Goal: Task Accomplishment & Management: Manage account settings

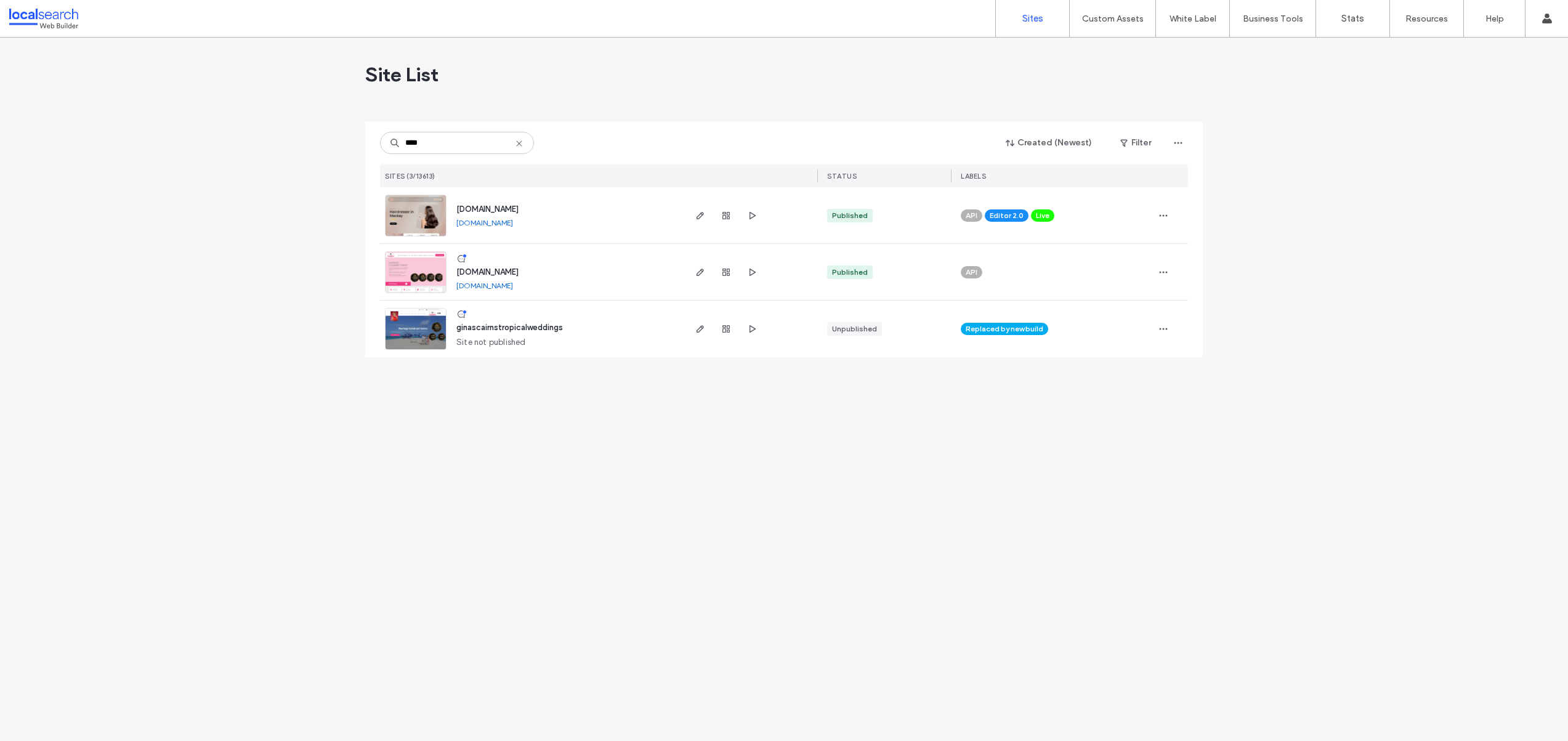
type input "****"
click at [429, 274] on img at bounding box center [415, 293] width 60 height 84
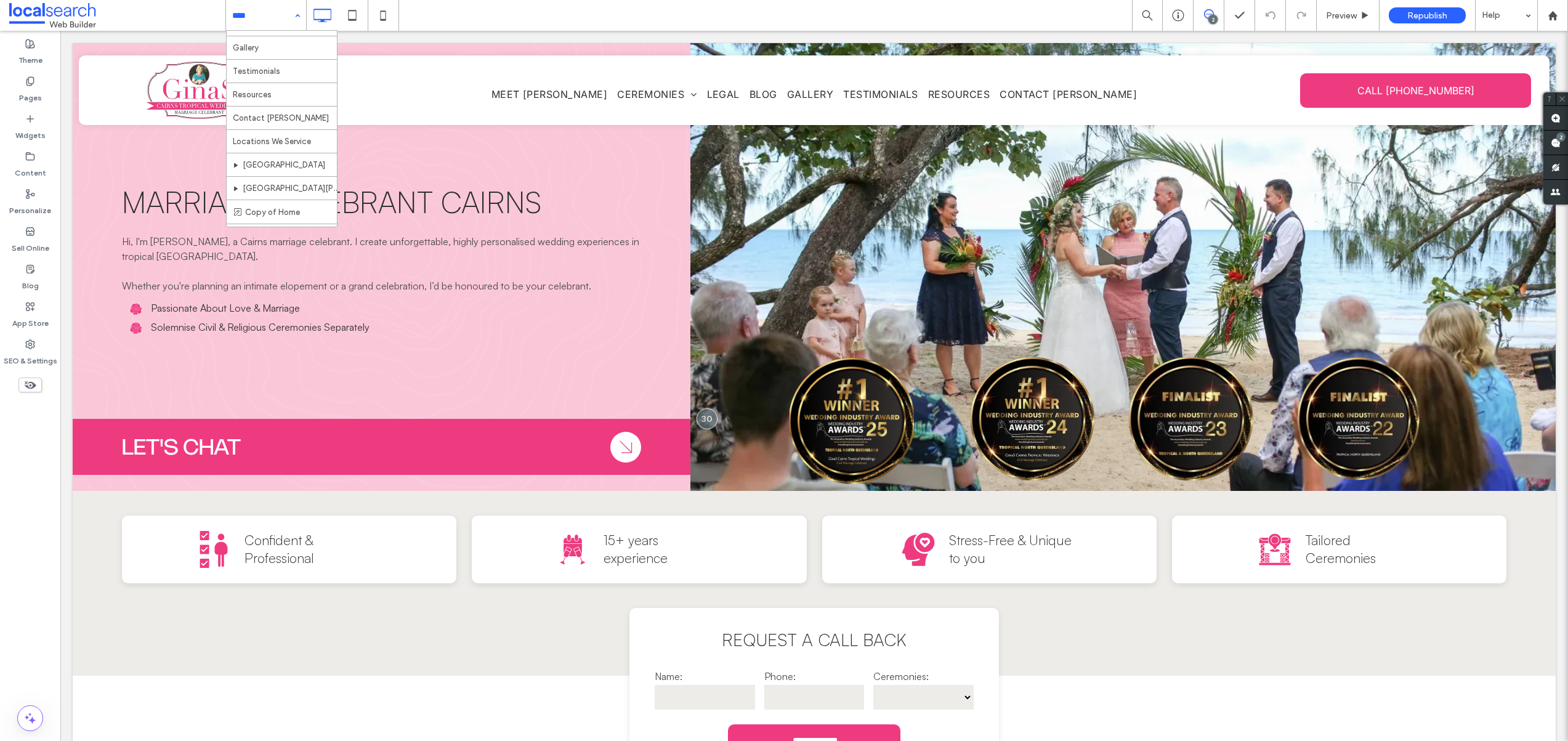
scroll to position [271, 0]
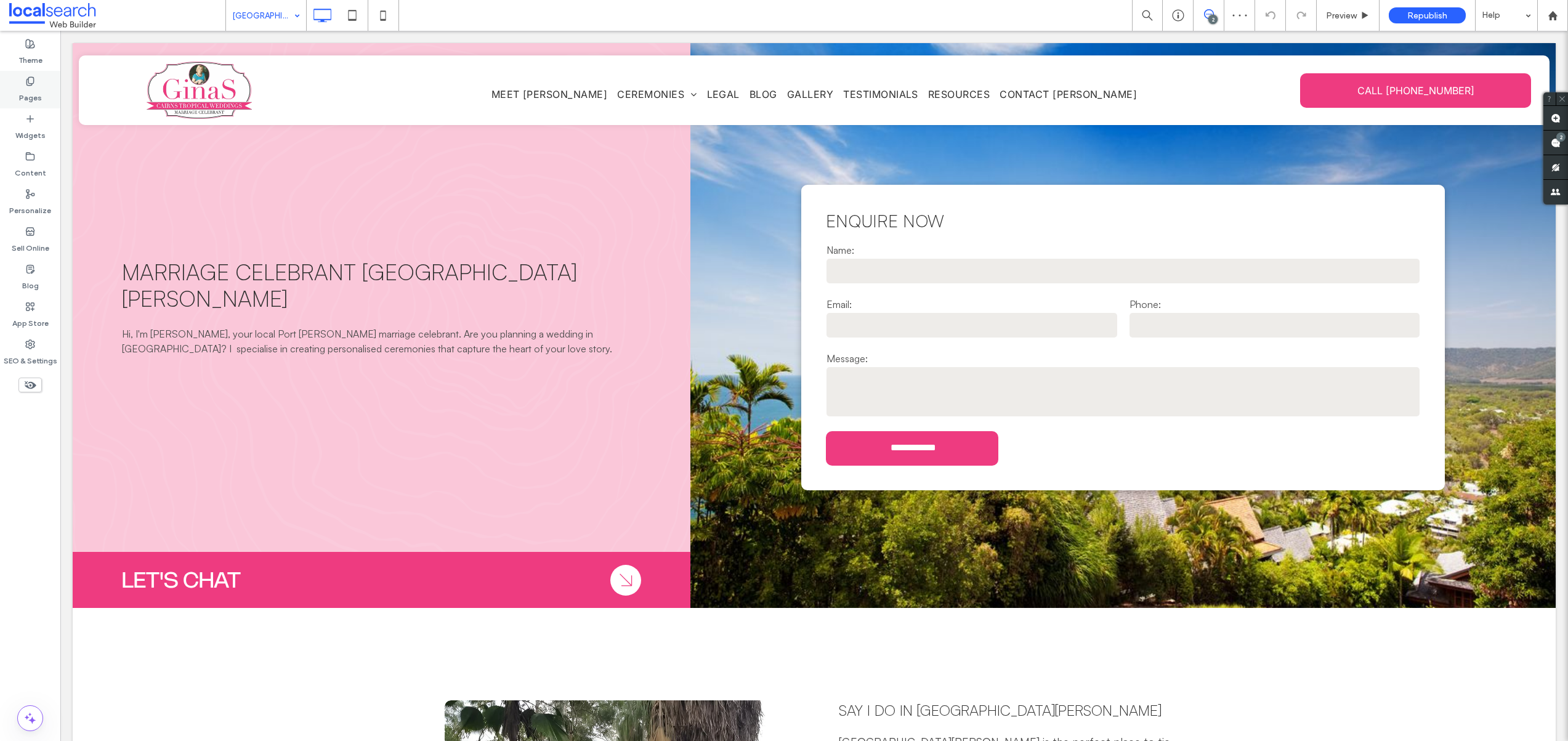
click at [27, 86] on icon at bounding box center [31, 81] width 10 height 10
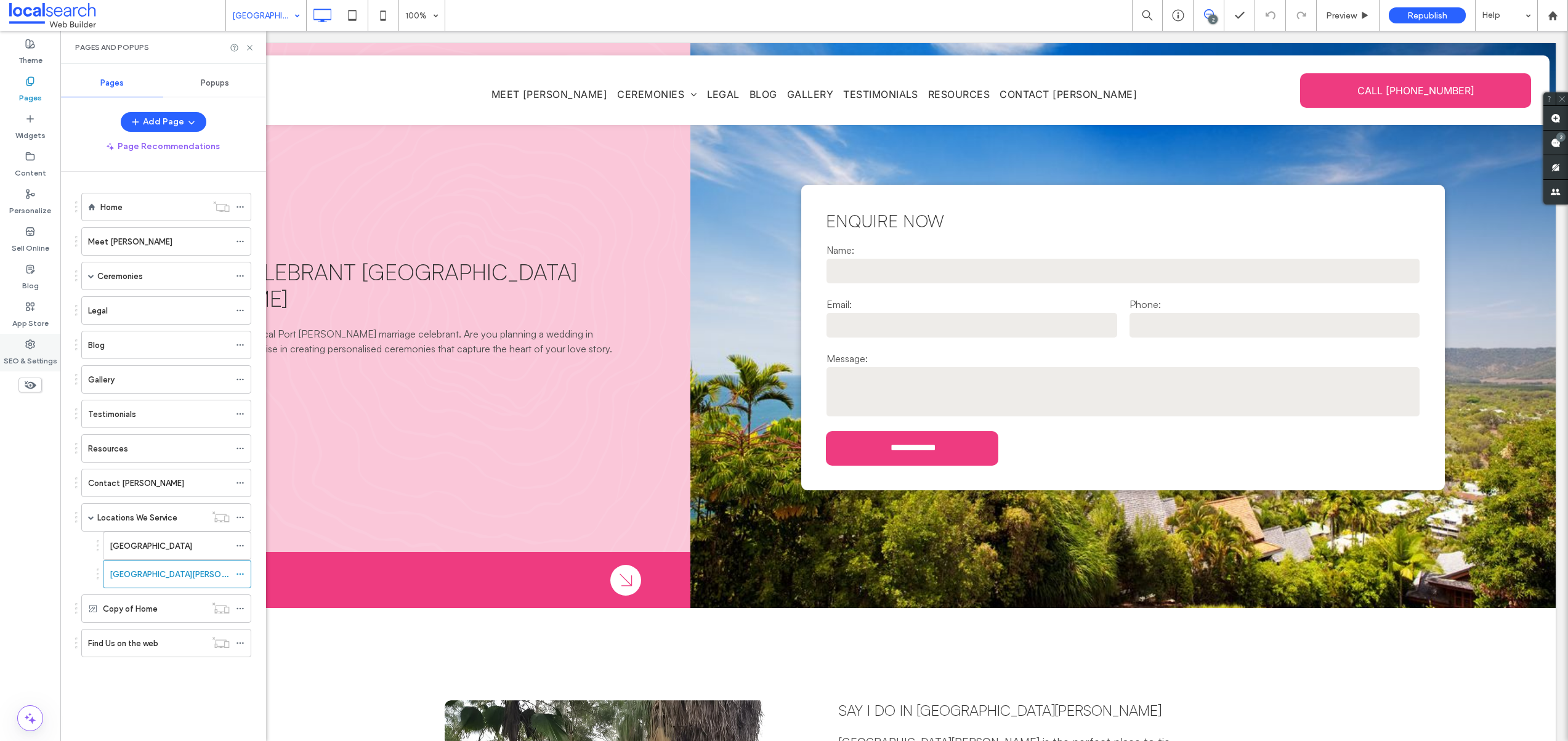
click at [27, 351] on label "SEO & Settings" at bounding box center [31, 357] width 53 height 17
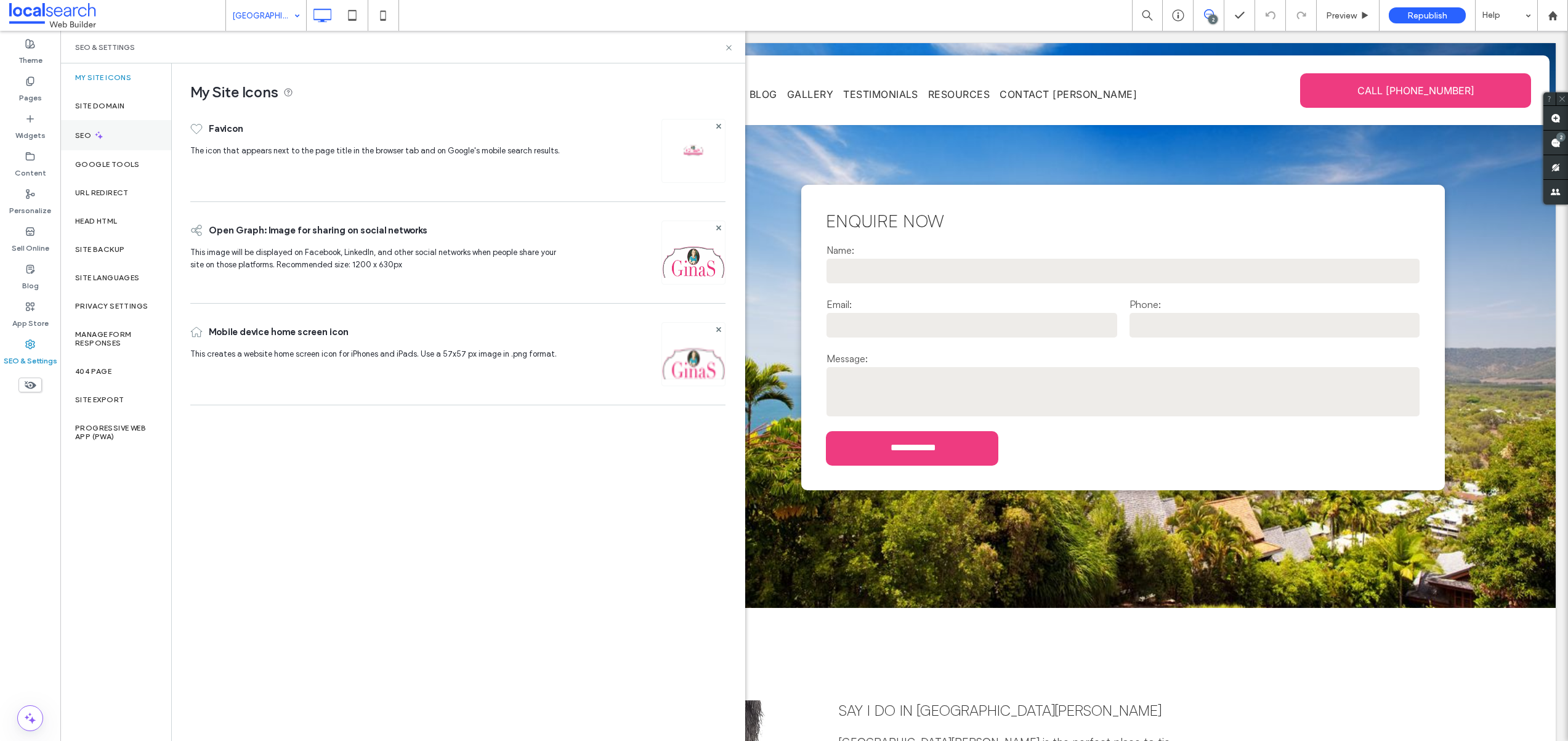
click at [112, 144] on div "SEO" at bounding box center [116, 135] width 111 height 31
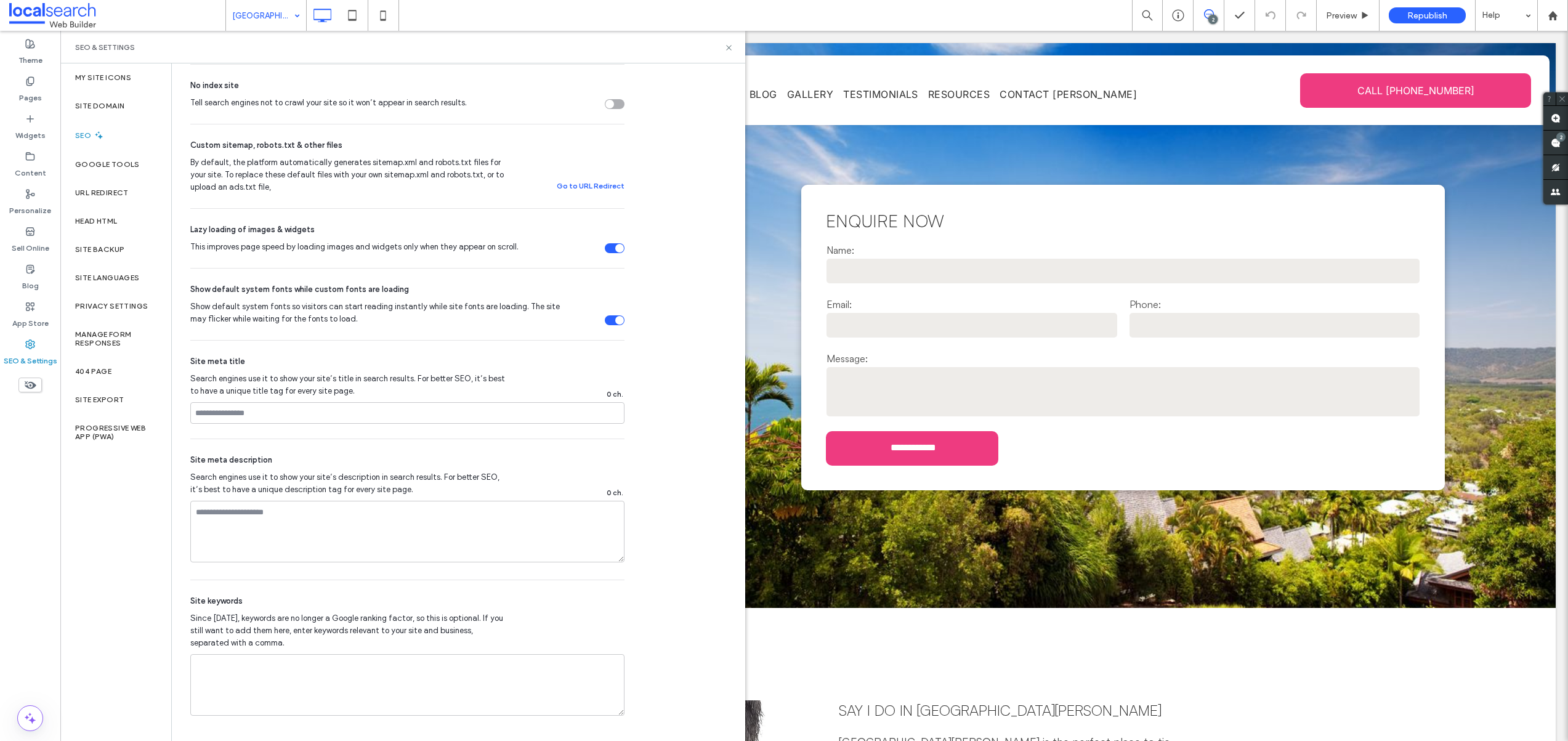
scroll to position [406, 0]
drag, startPoint x: 728, startPoint y: 48, endPoint x: 1098, endPoint y: 76, distance: 371.1
click at [728, 48] on use at bounding box center [729, 46] width 5 height 5
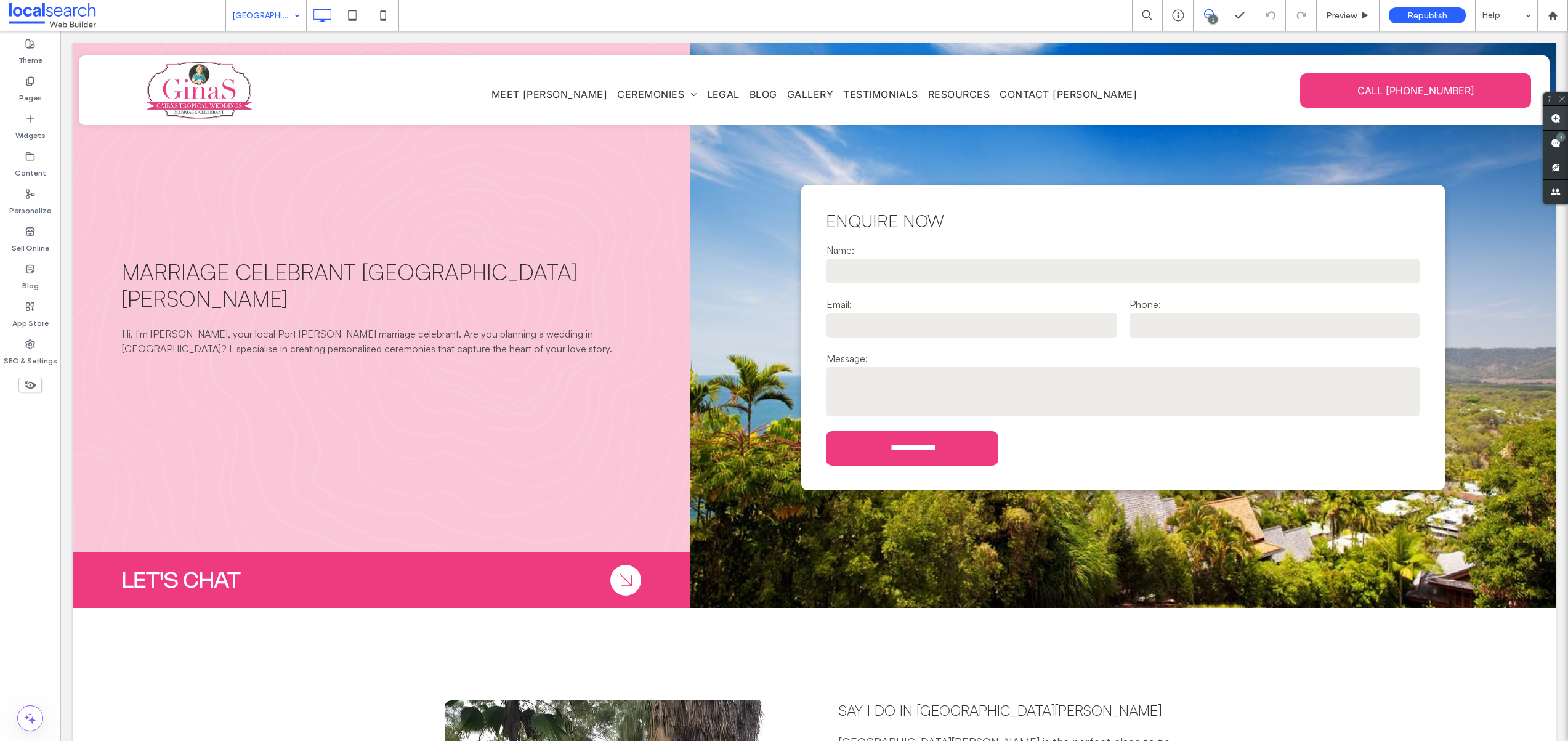
click at [1554, 122] on use at bounding box center [1556, 119] width 10 height 10
click at [535, 417] on div "Marriage Celebrant Port Douglas Hi, I'm Gina Miles, your local Port Douglas mar…" at bounding box center [382, 325] width 618 height 564
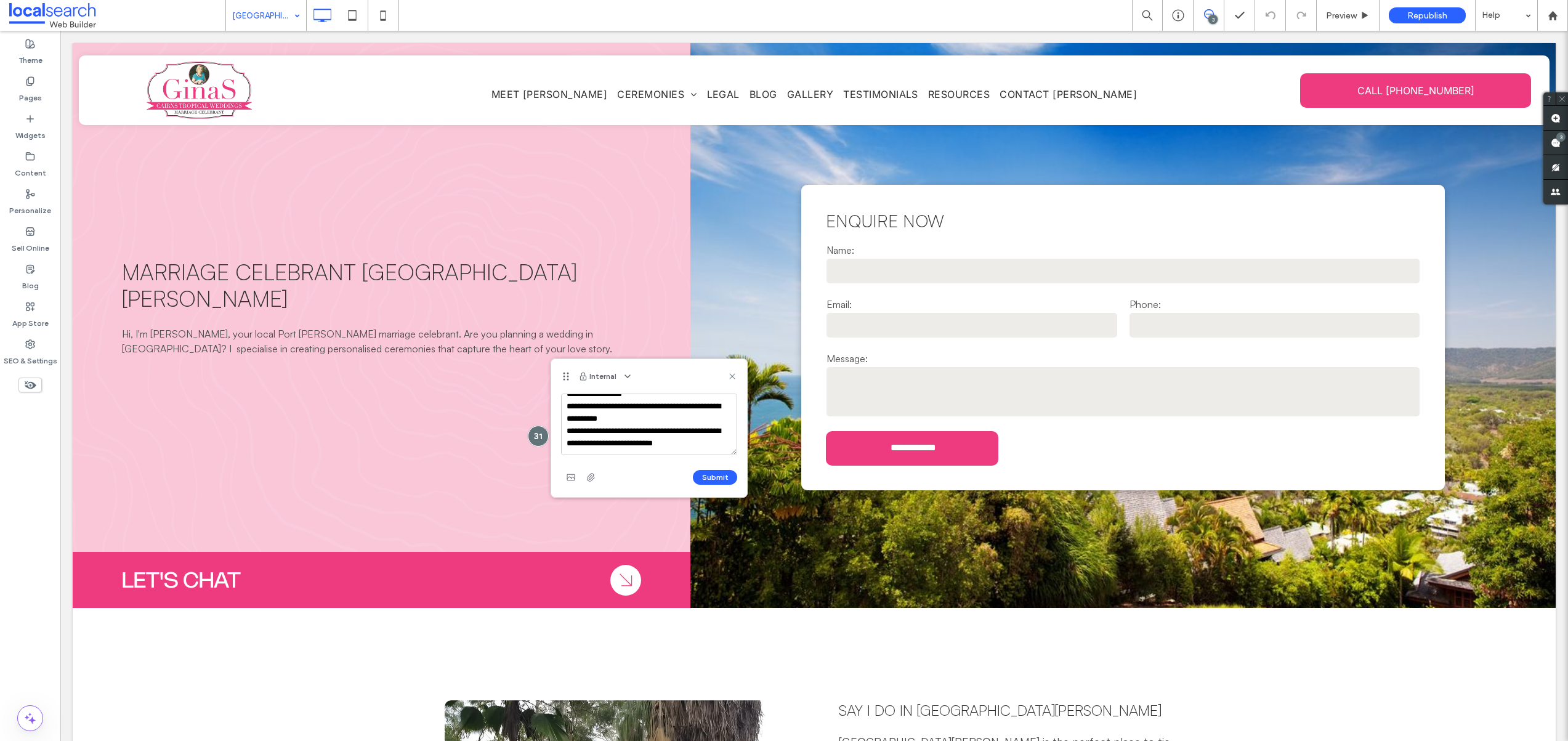
scroll to position [24, 0]
type textarea "**********"
click at [725, 474] on button "Submit" at bounding box center [715, 476] width 44 height 15
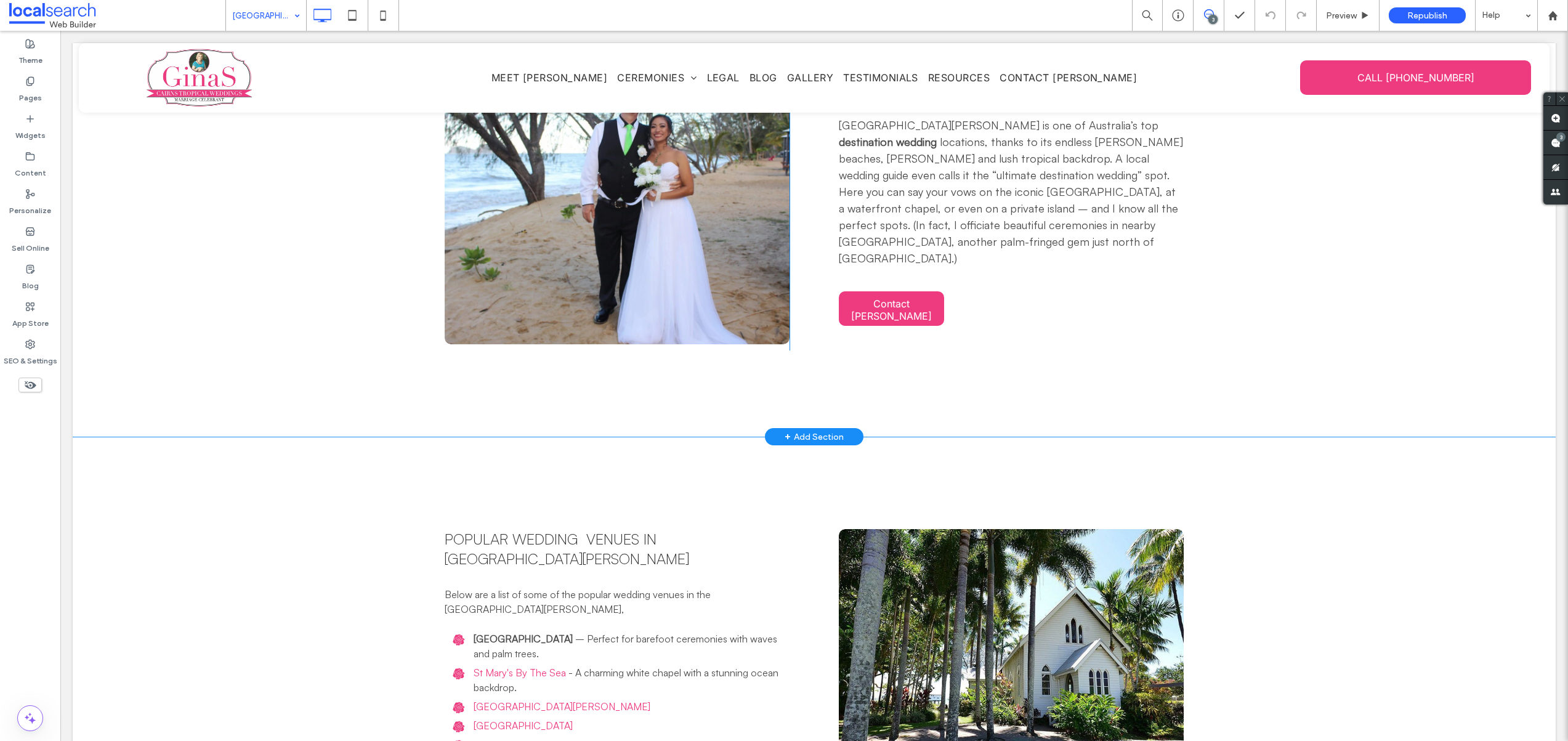
scroll to position [1606, 0]
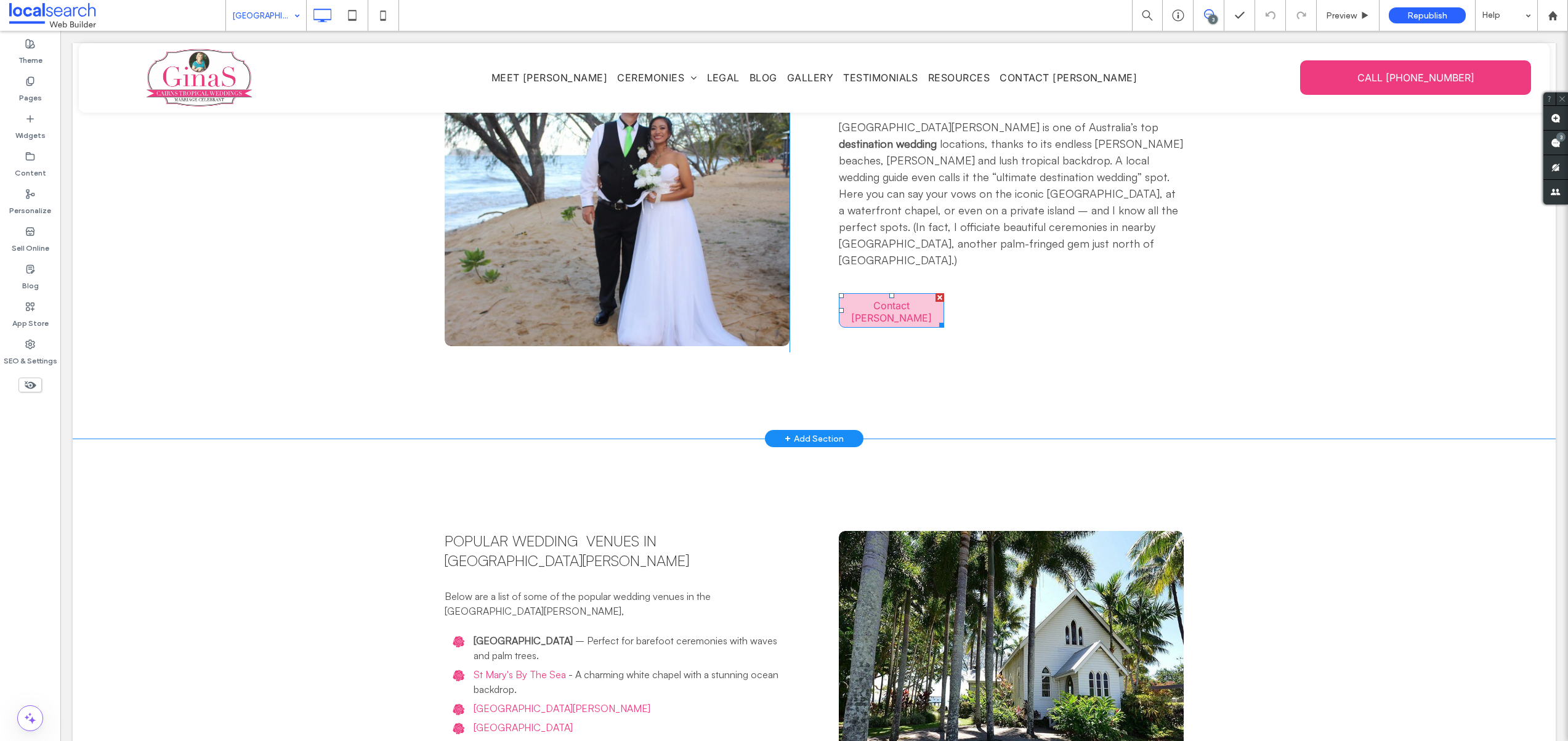
click at [917, 293] on link "Contact Gina" at bounding box center [892, 310] width 106 height 35
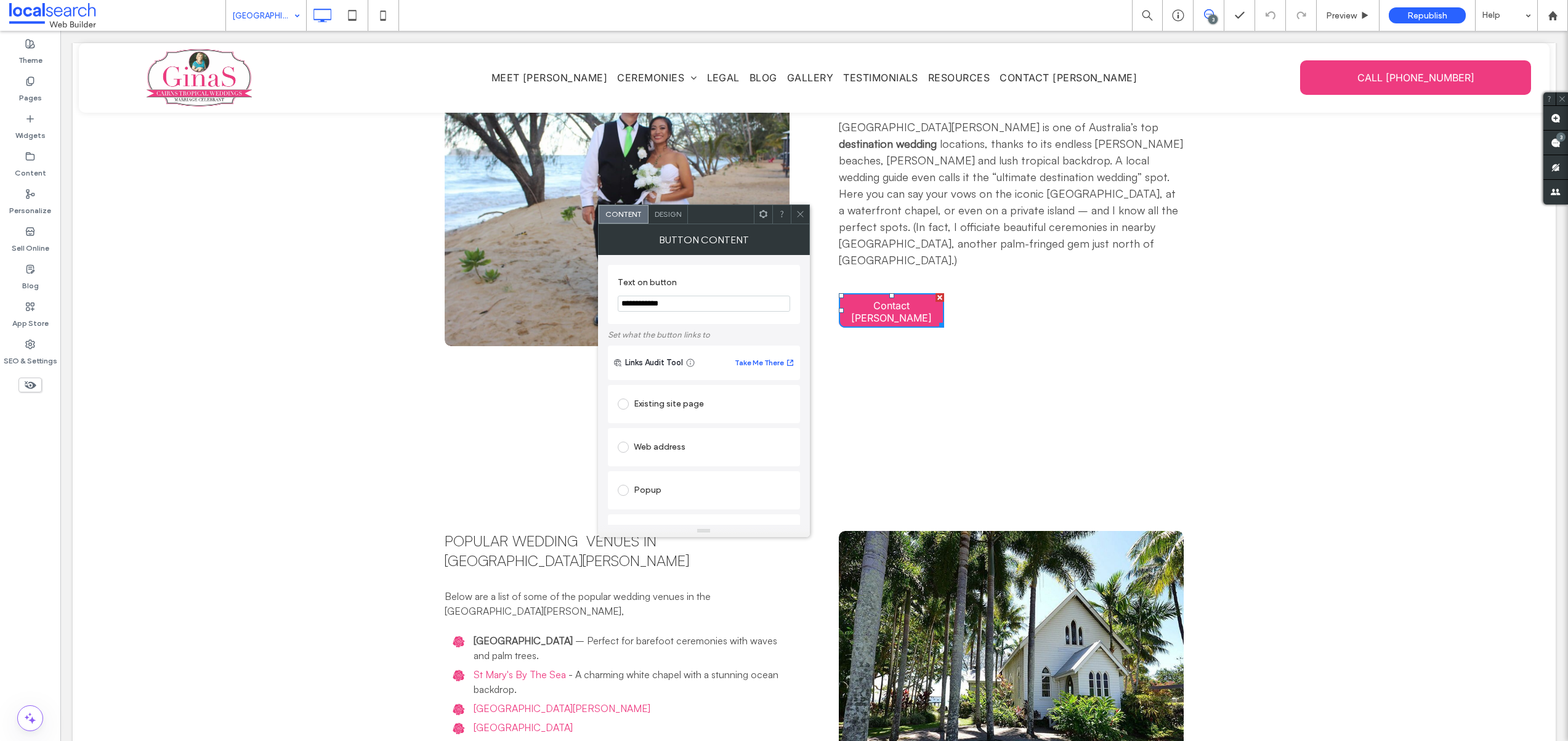
click at [799, 210] on icon at bounding box center [800, 213] width 9 height 9
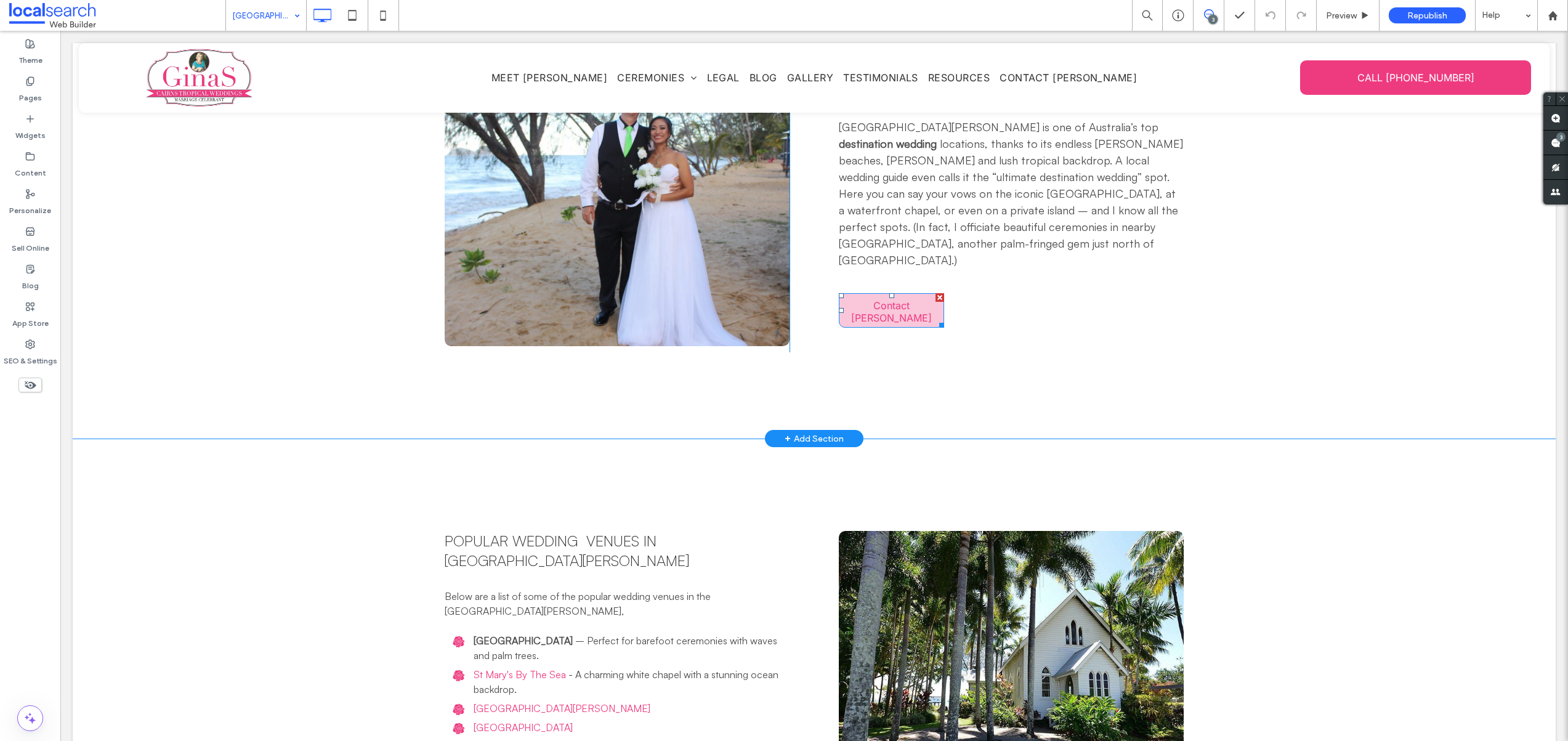
click at [935, 293] on div at bounding box center [939, 297] width 9 height 9
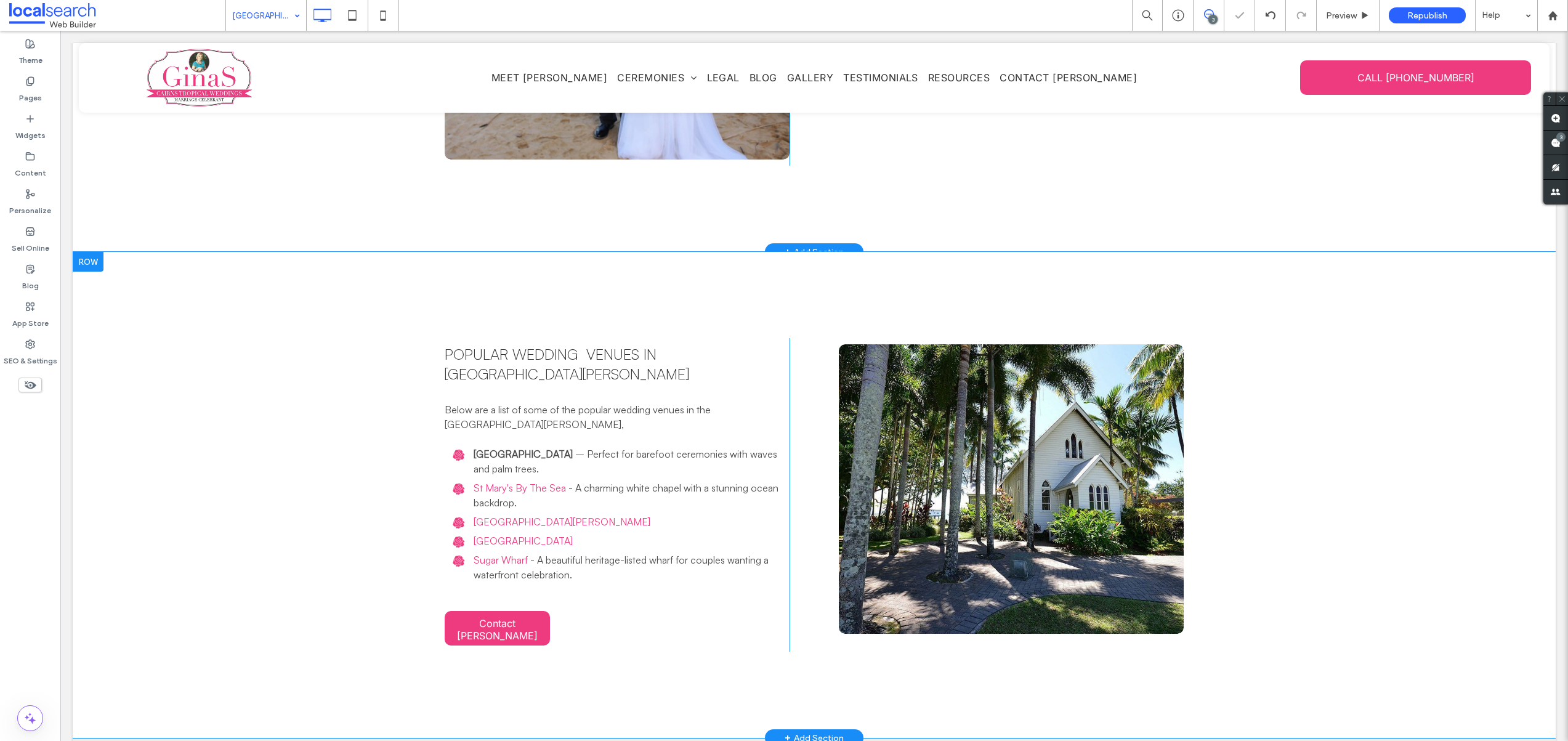
scroll to position [1837, 0]
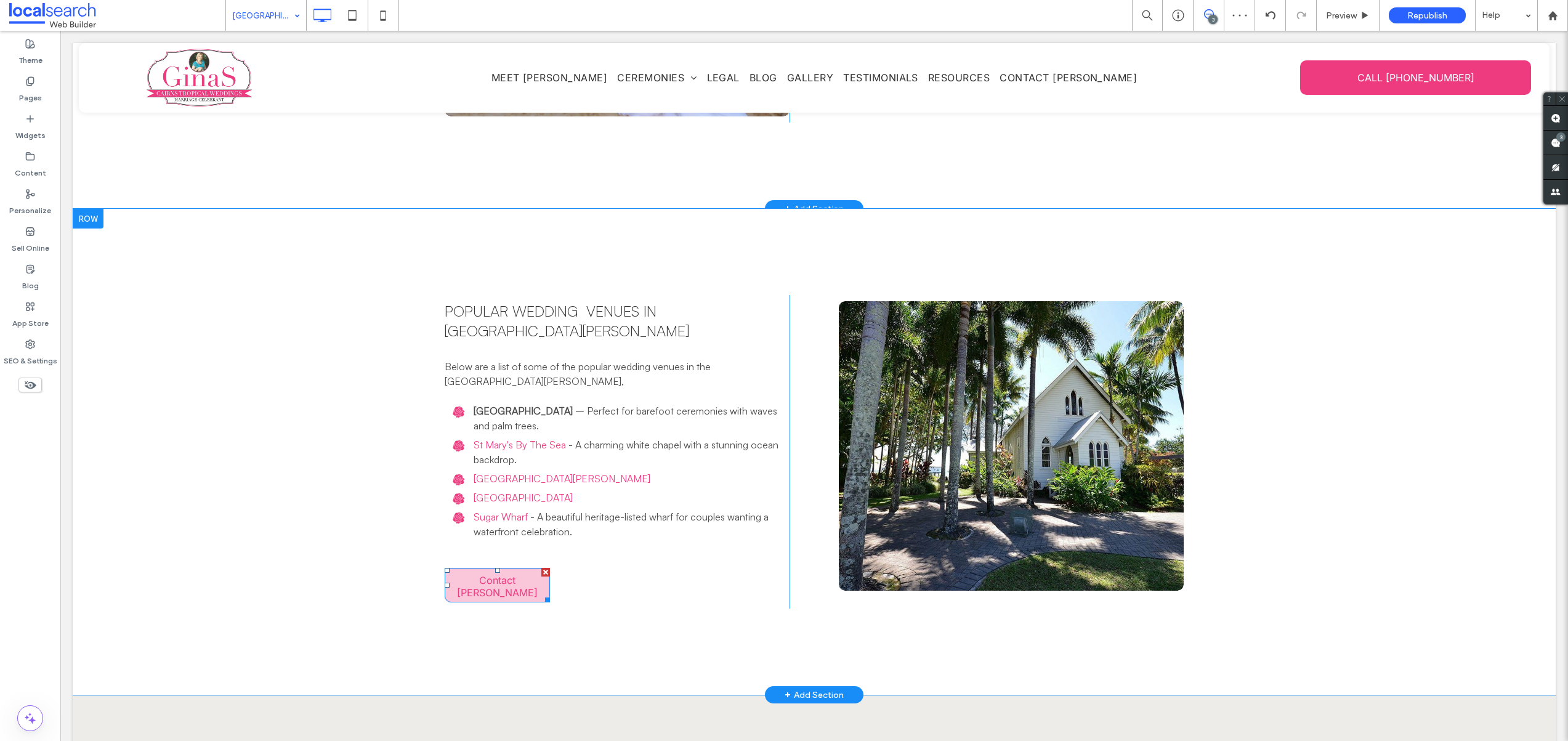
click at [529, 567] on link "Contact Gina" at bounding box center [497, 584] width 106 height 35
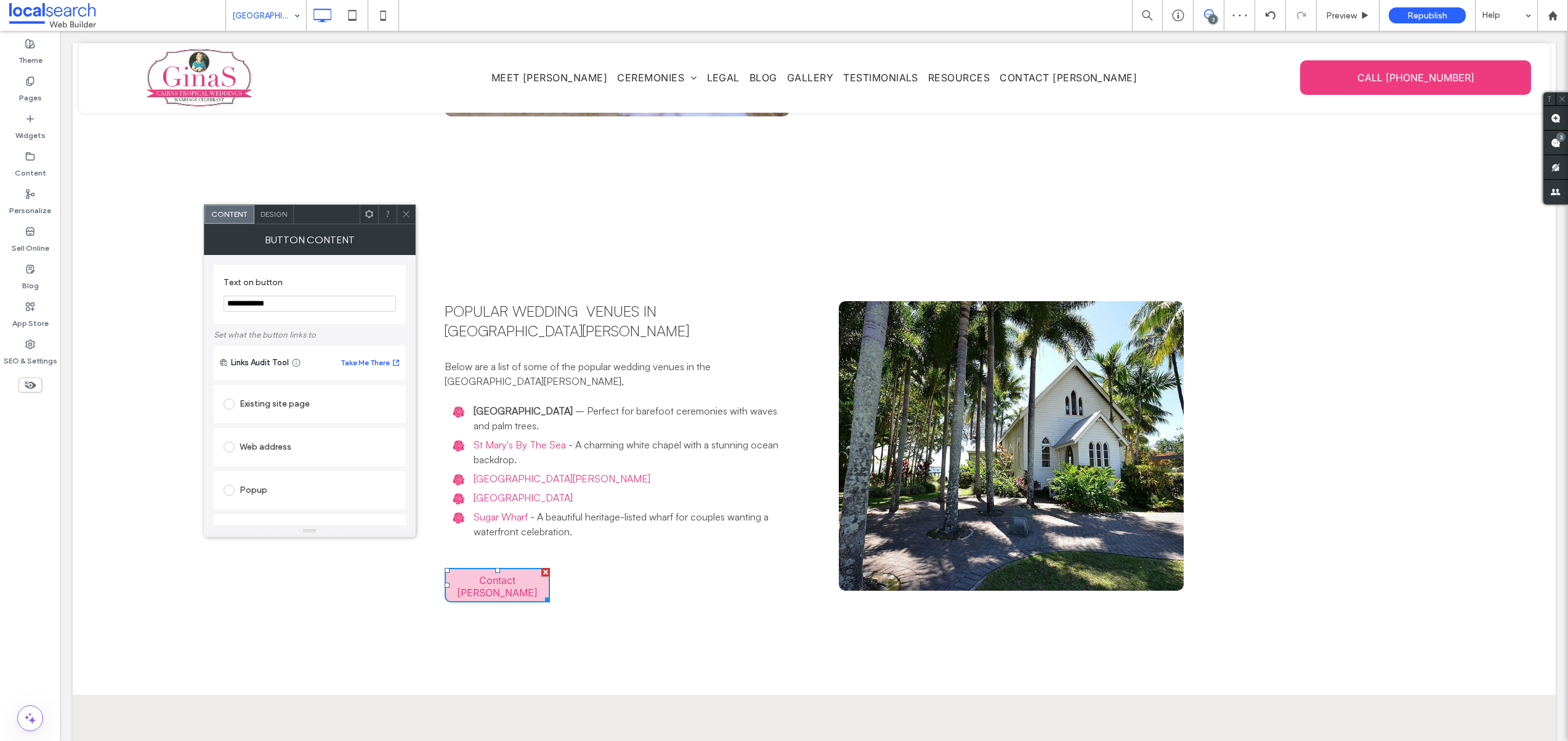
click at [542, 567] on div at bounding box center [546, 571] width 9 height 9
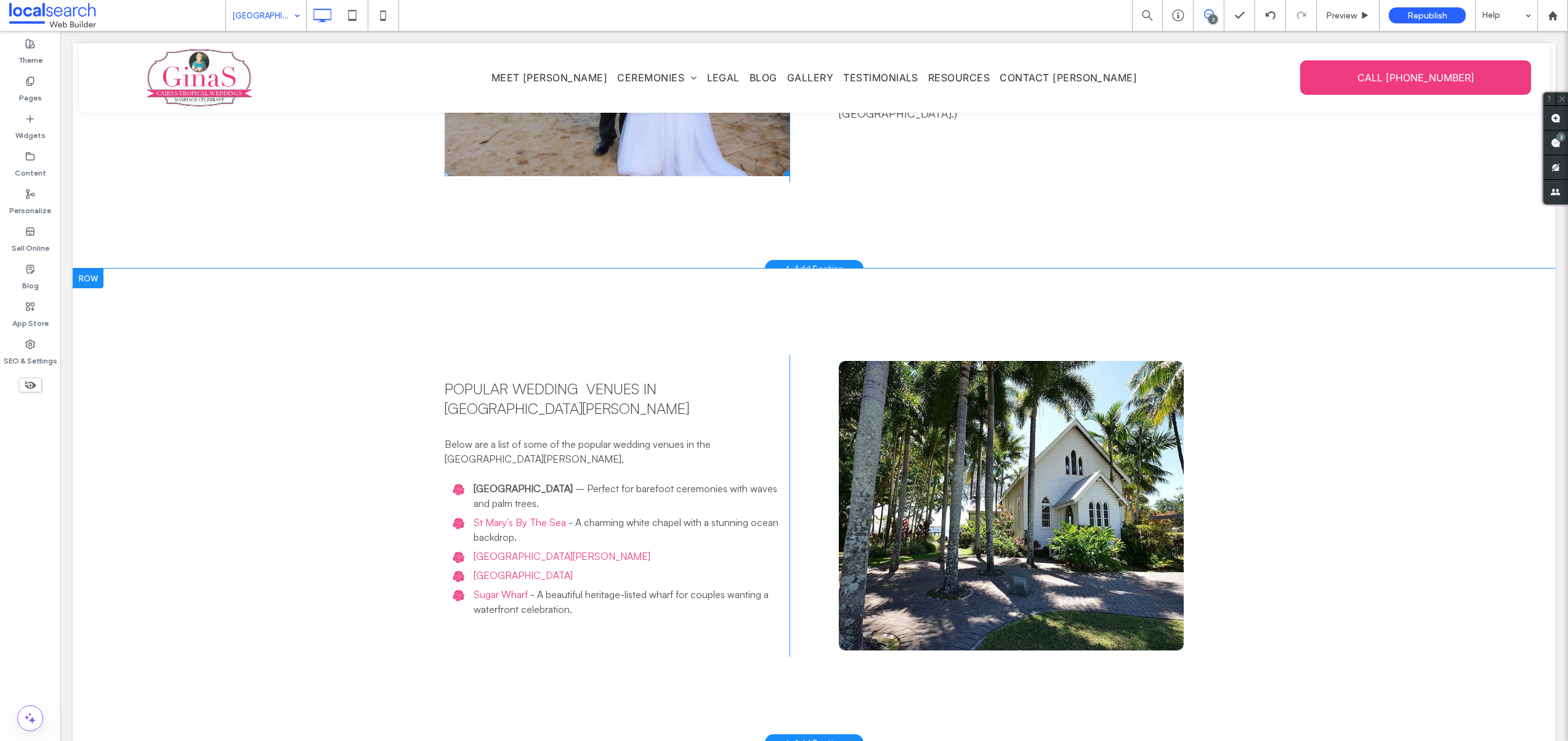
scroll to position [1627, 0]
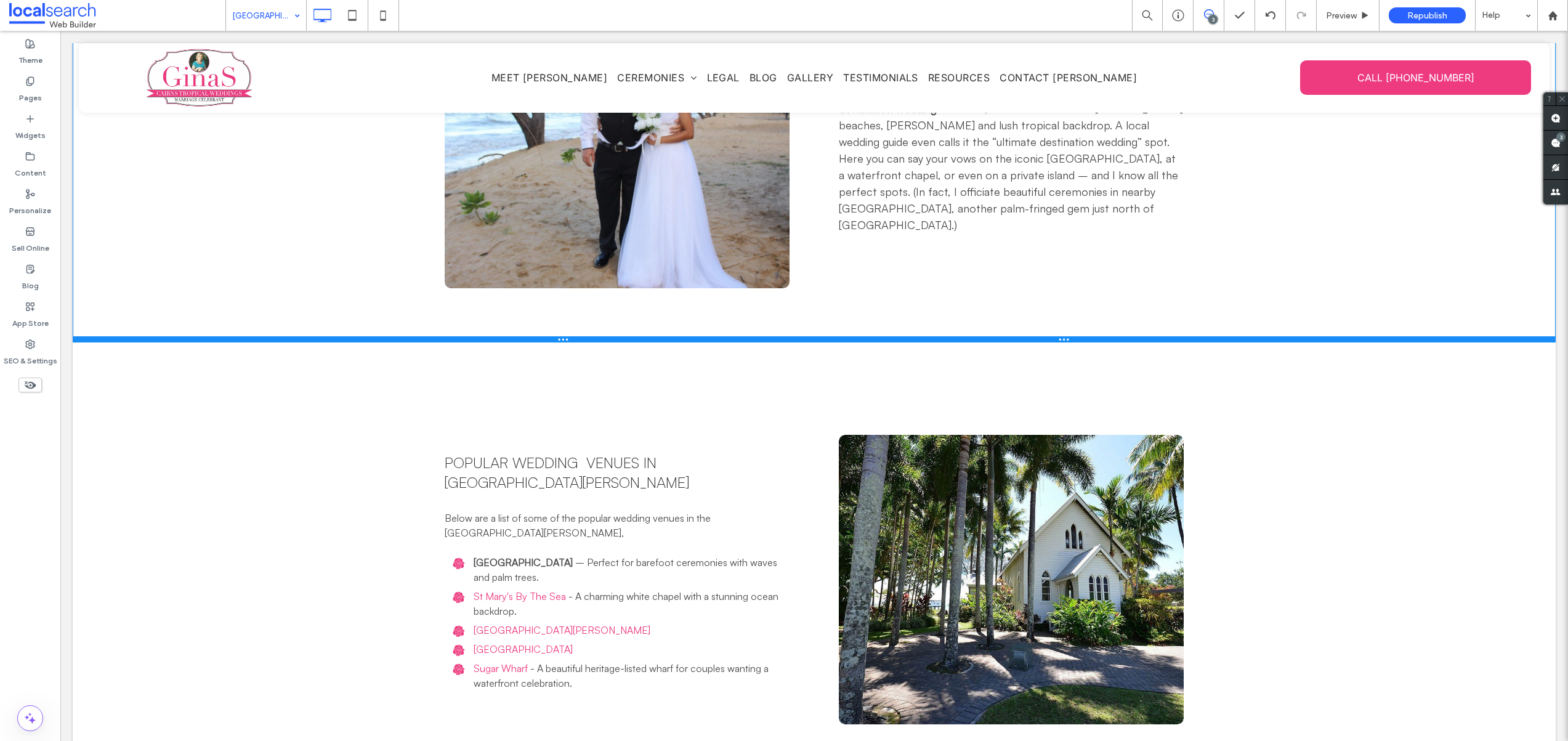
drag, startPoint x: 712, startPoint y: 380, endPoint x: 720, endPoint y: 304, distance: 76.4
click at [720, 336] on div at bounding box center [815, 339] width 1483 height 6
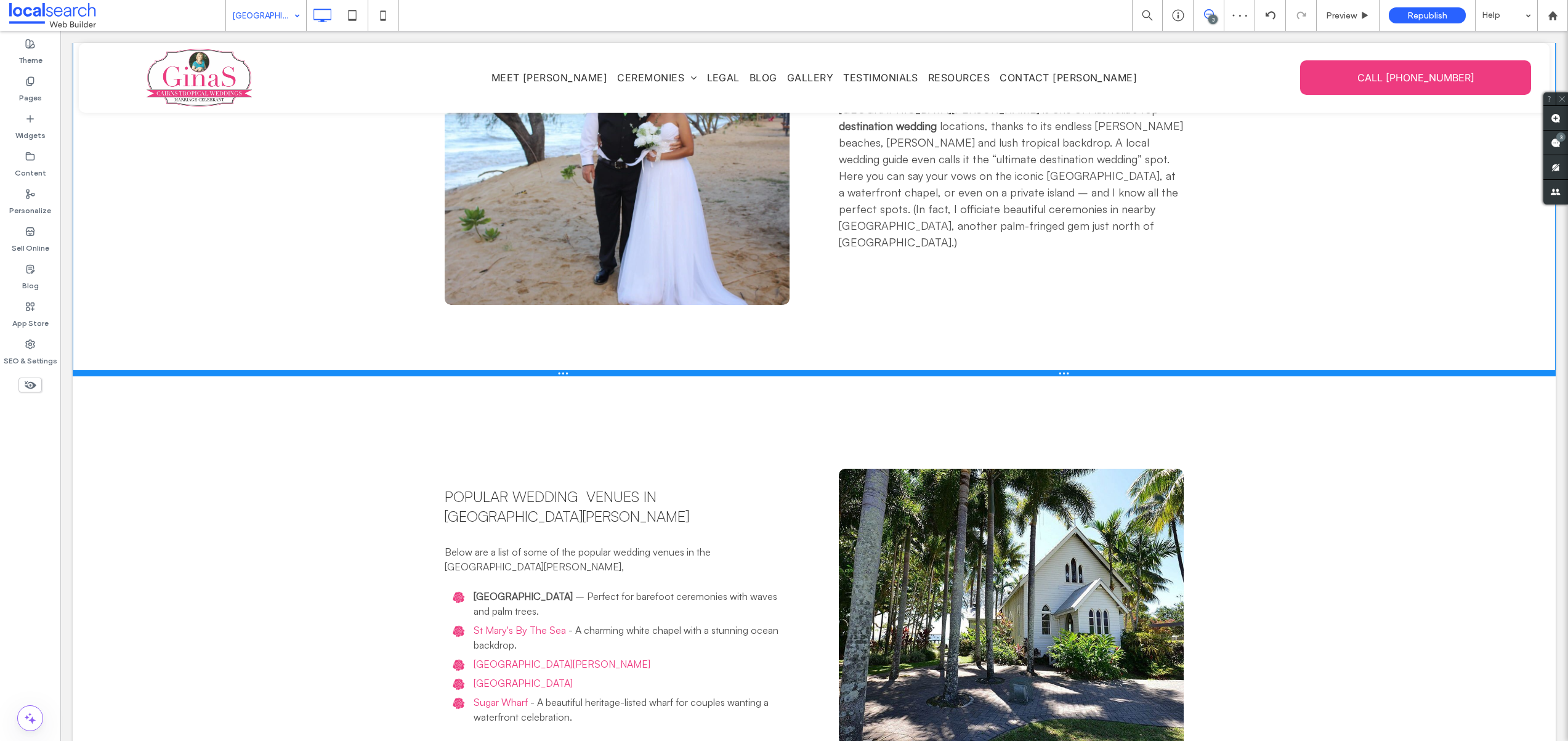
drag, startPoint x: 720, startPoint y: 306, endPoint x: 815, endPoint y: 418, distance: 146.9
click at [724, 370] on div at bounding box center [815, 372] width 1483 height 6
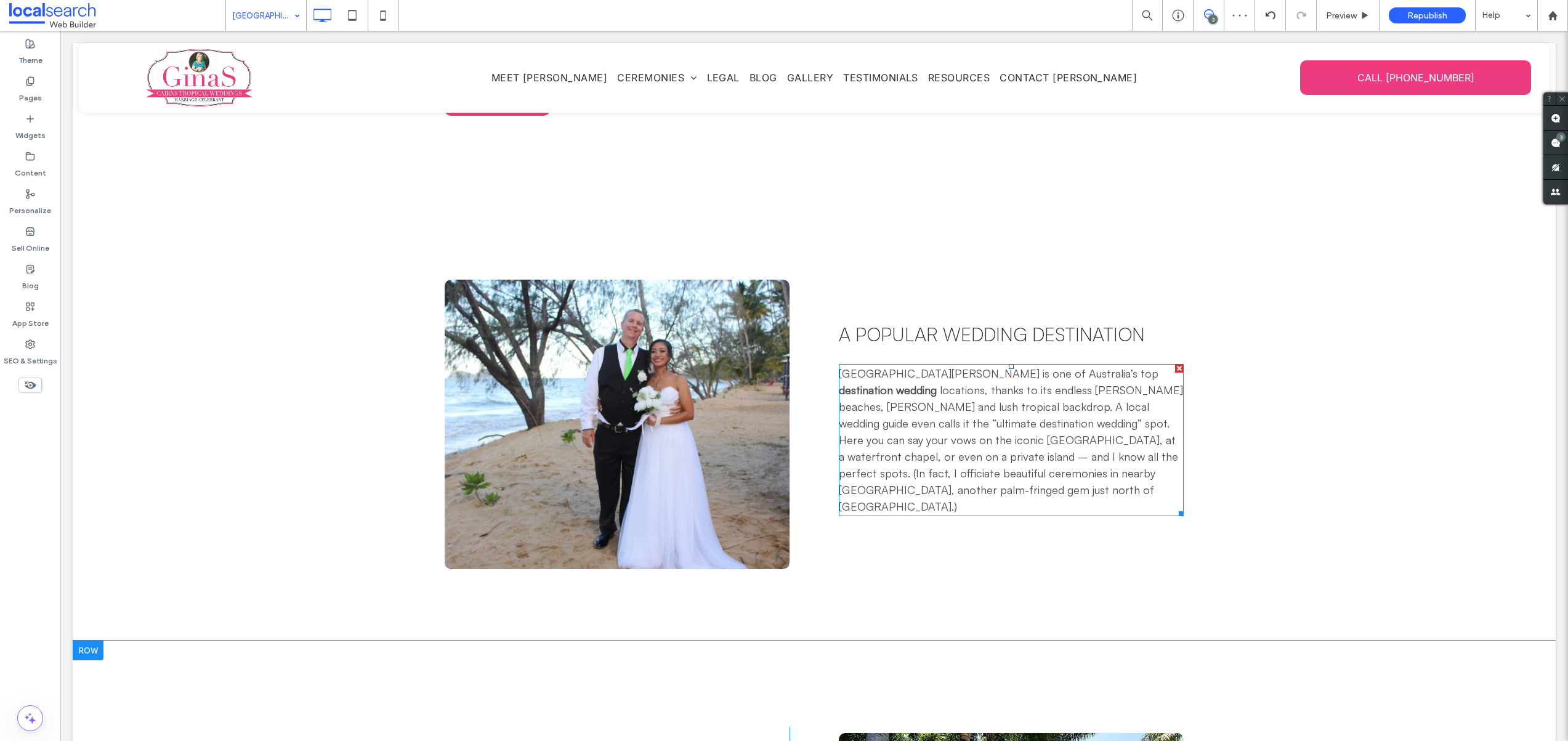
scroll to position [1124, 0]
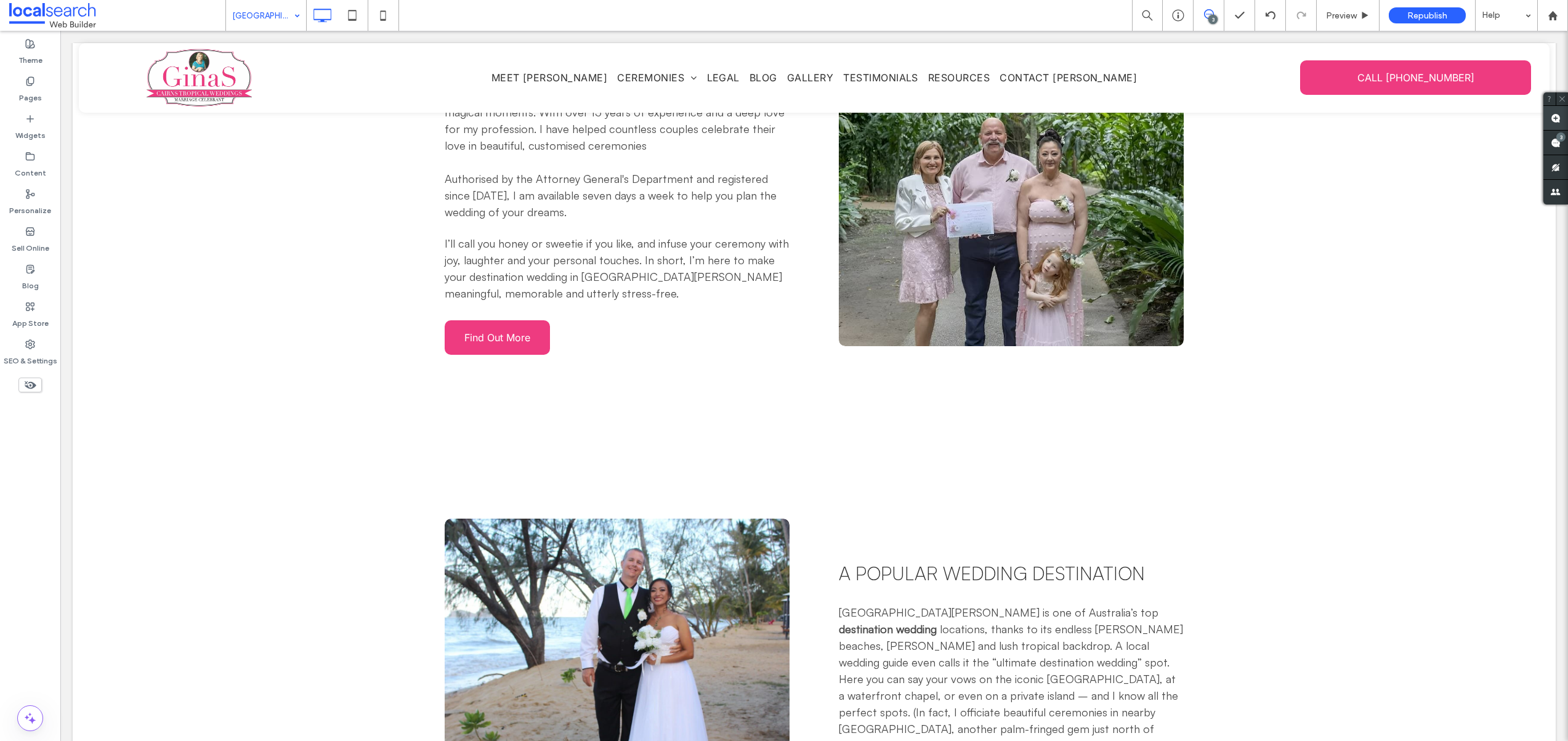
click at [1548, 118] on span at bounding box center [1555, 118] width 25 height 24
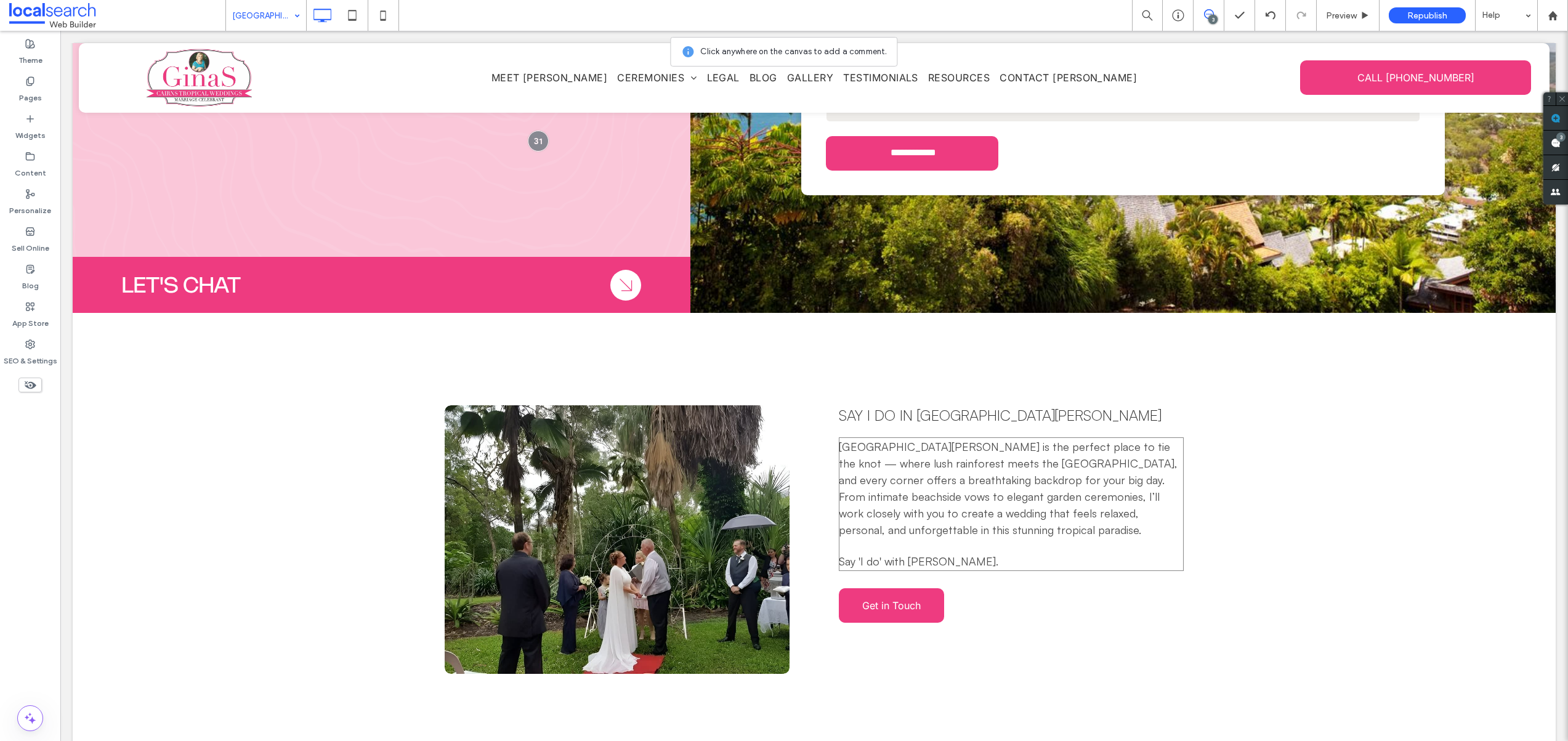
scroll to position [567, 0]
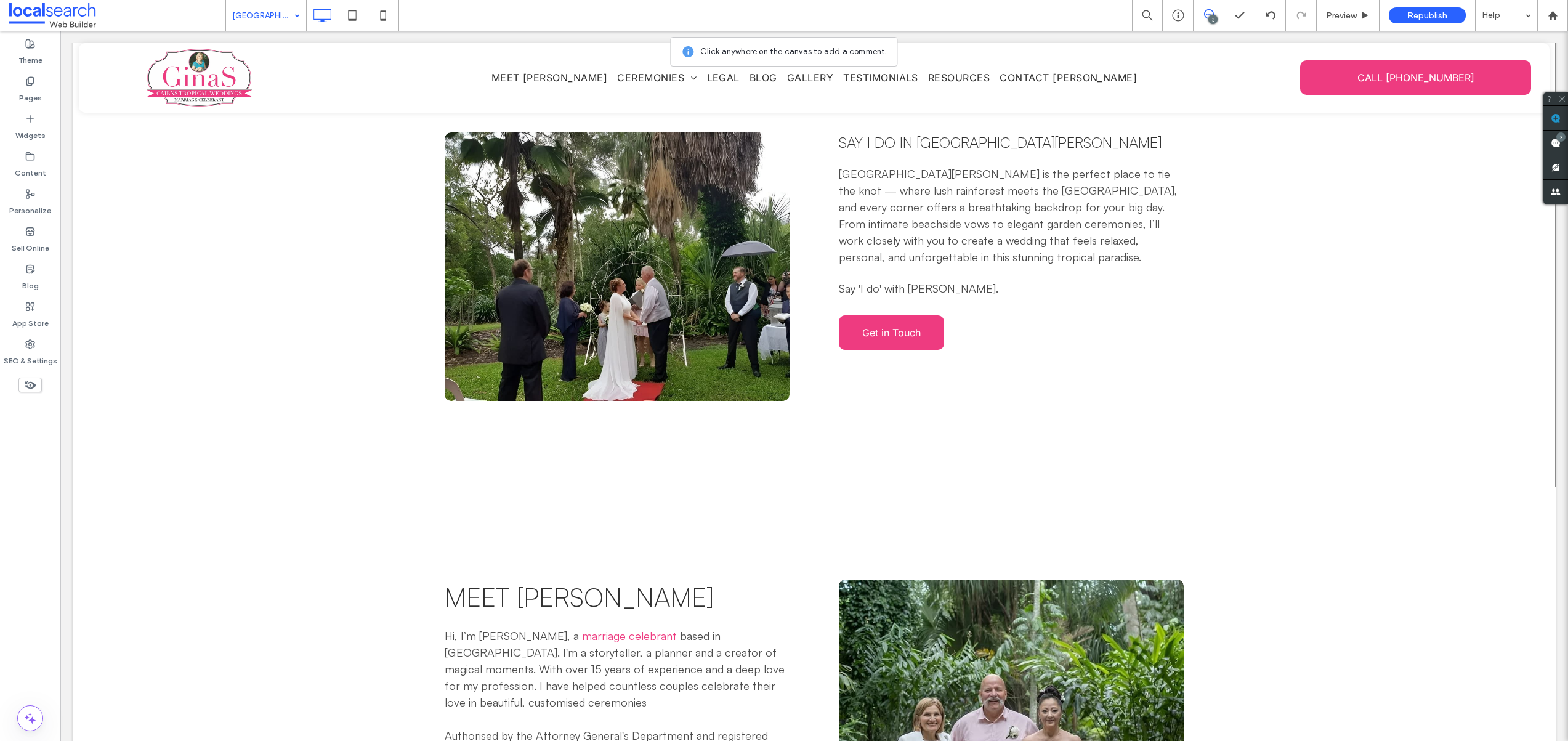
click at [870, 443] on div "Click To Paste Say I Do In Tropical Port Douglas Port Douglas is the perfect pl…" at bounding box center [815, 264] width 1483 height 447
click at [1060, 432] on textarea "**********" at bounding box center [985, 450] width 176 height 61
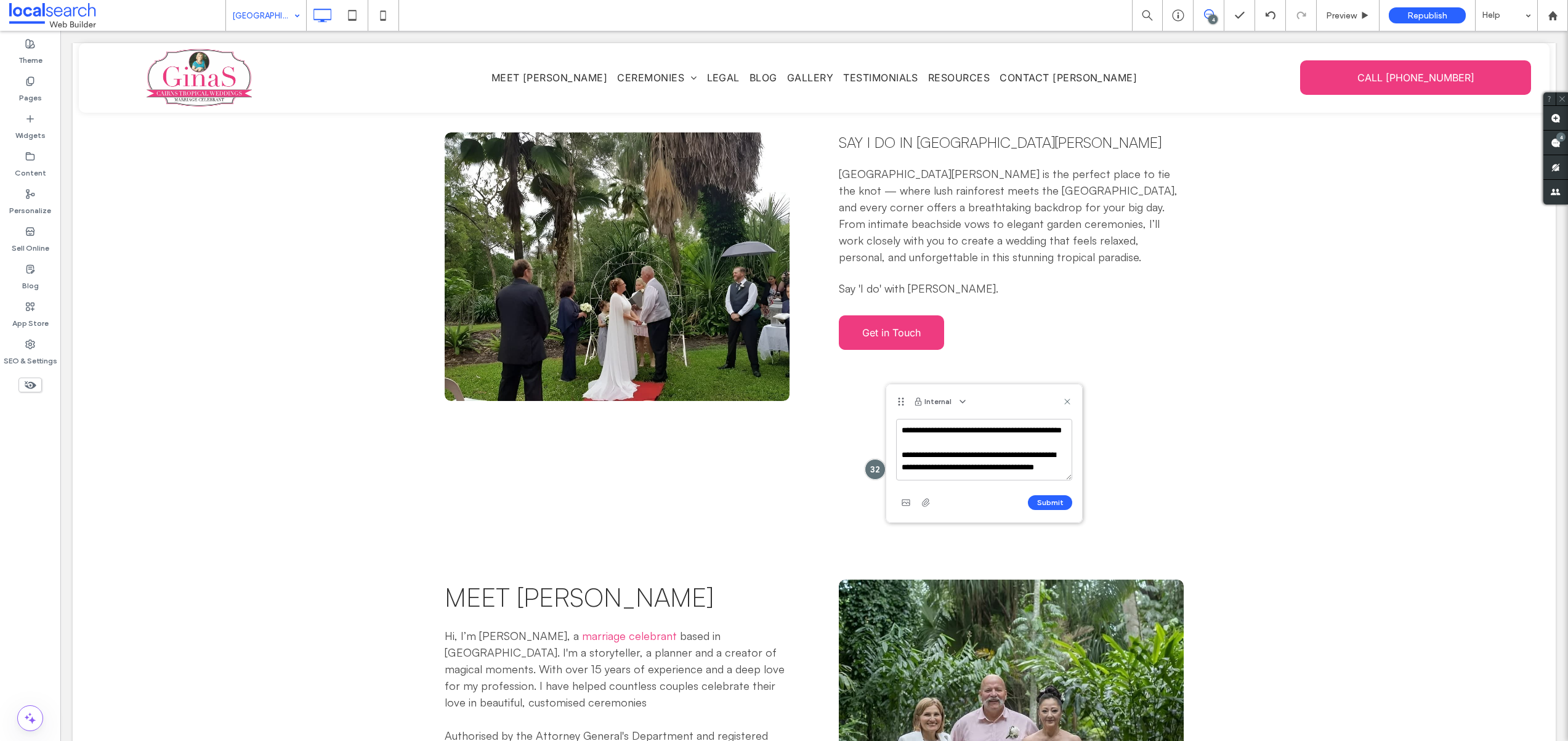
scroll to position [24, 0]
type textarea "**********"
click at [1051, 502] on button "Submit" at bounding box center [1050, 502] width 44 height 15
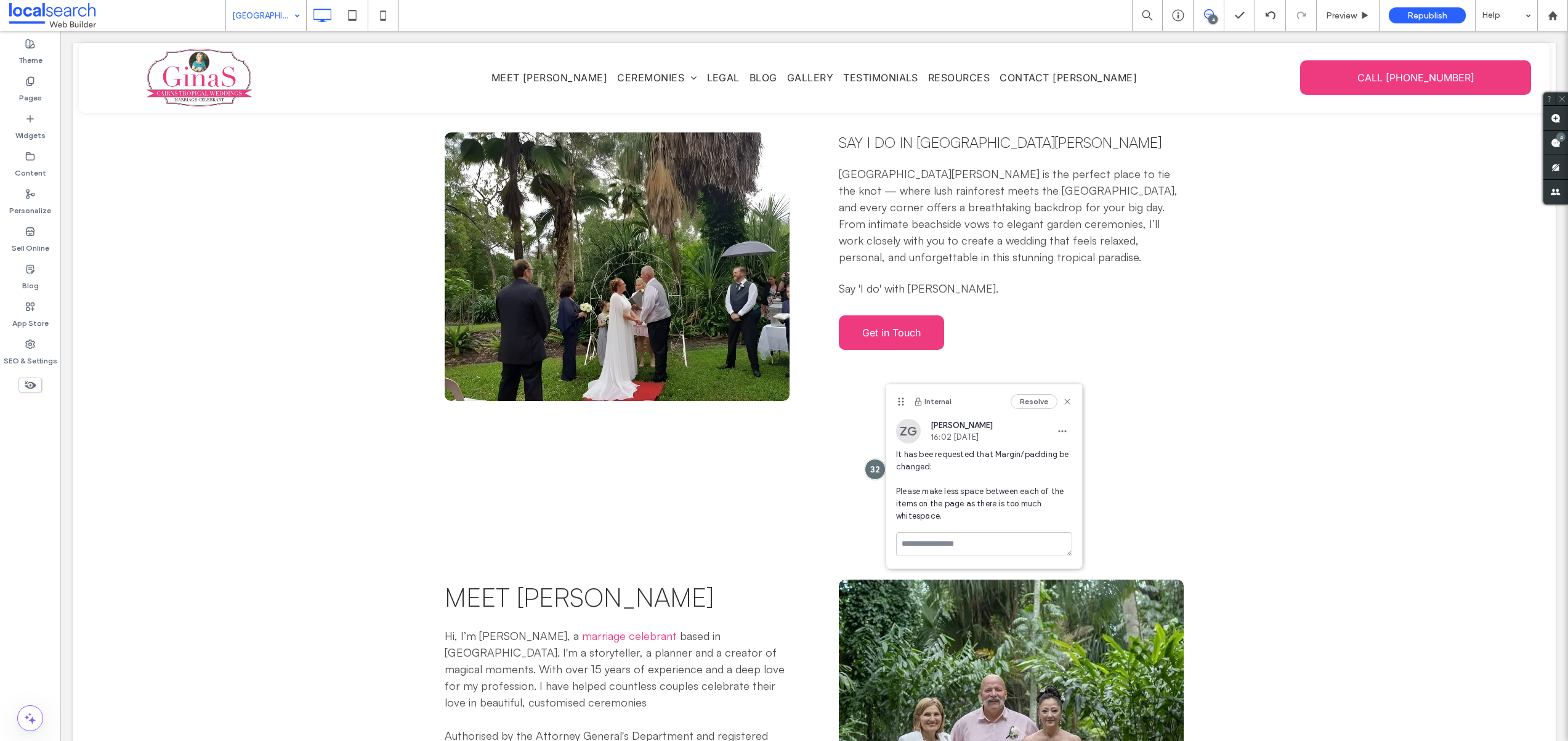
scroll to position [0, 0]
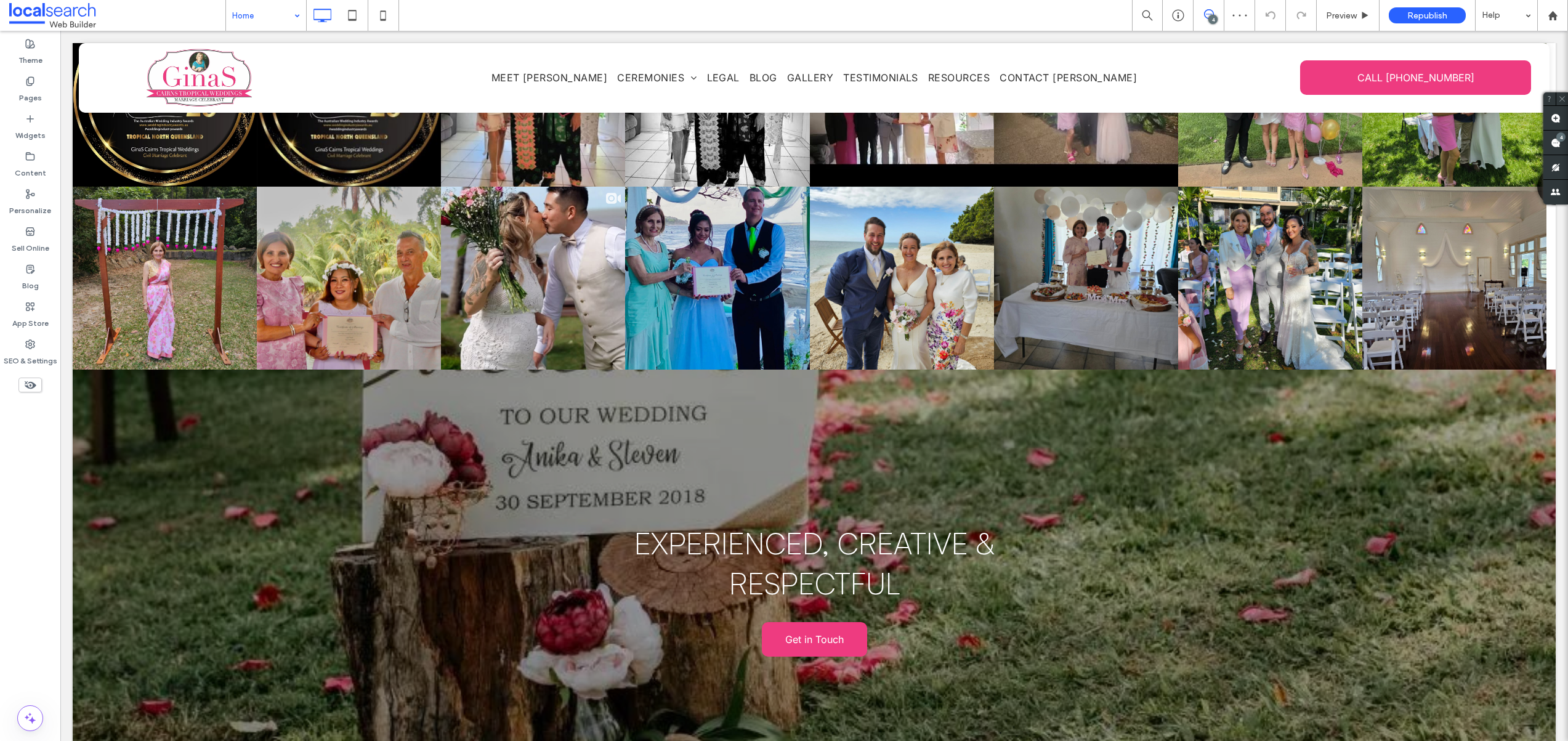
click at [274, 19] on input at bounding box center [263, 15] width 61 height 31
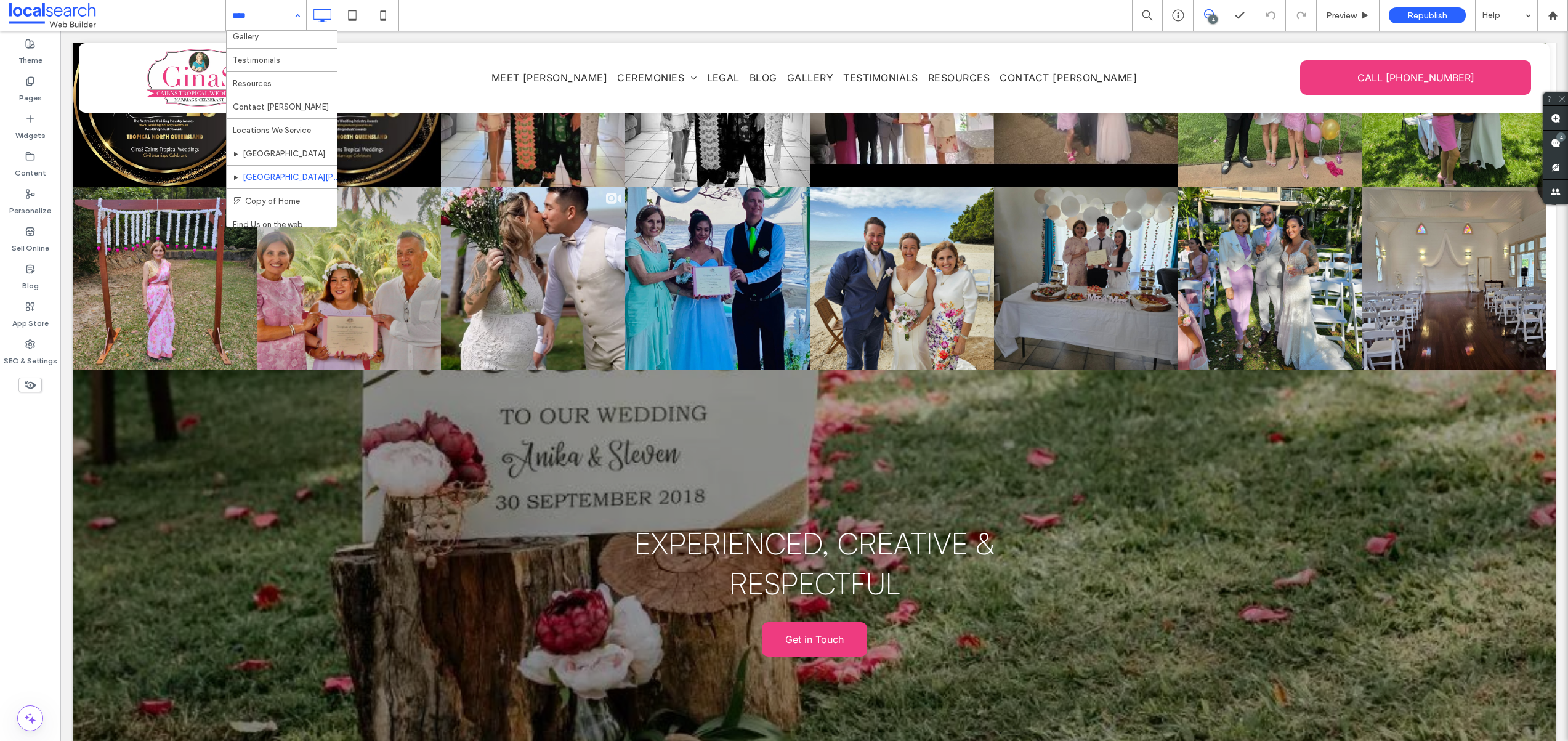
scroll to position [271, 0]
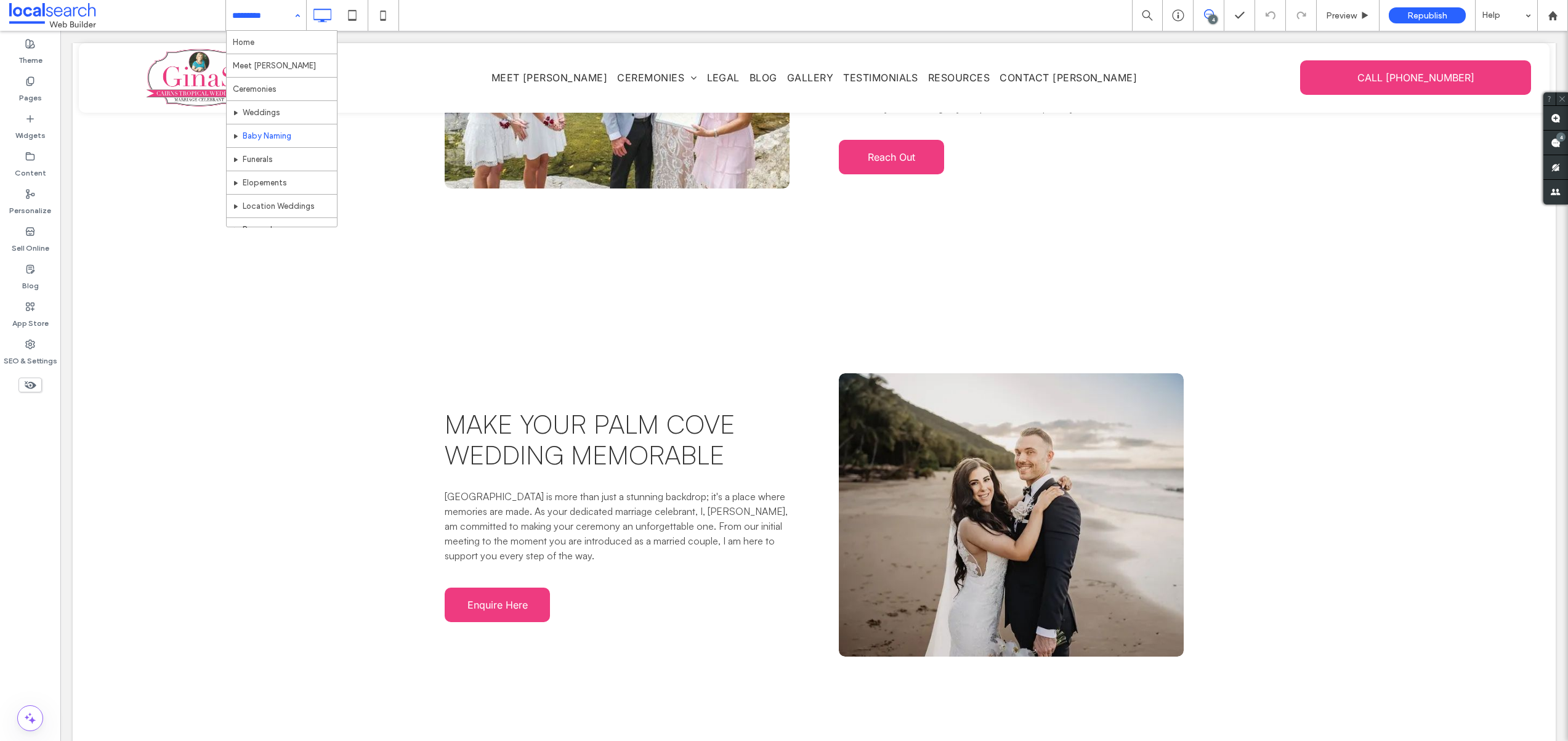
scroll to position [234, 0]
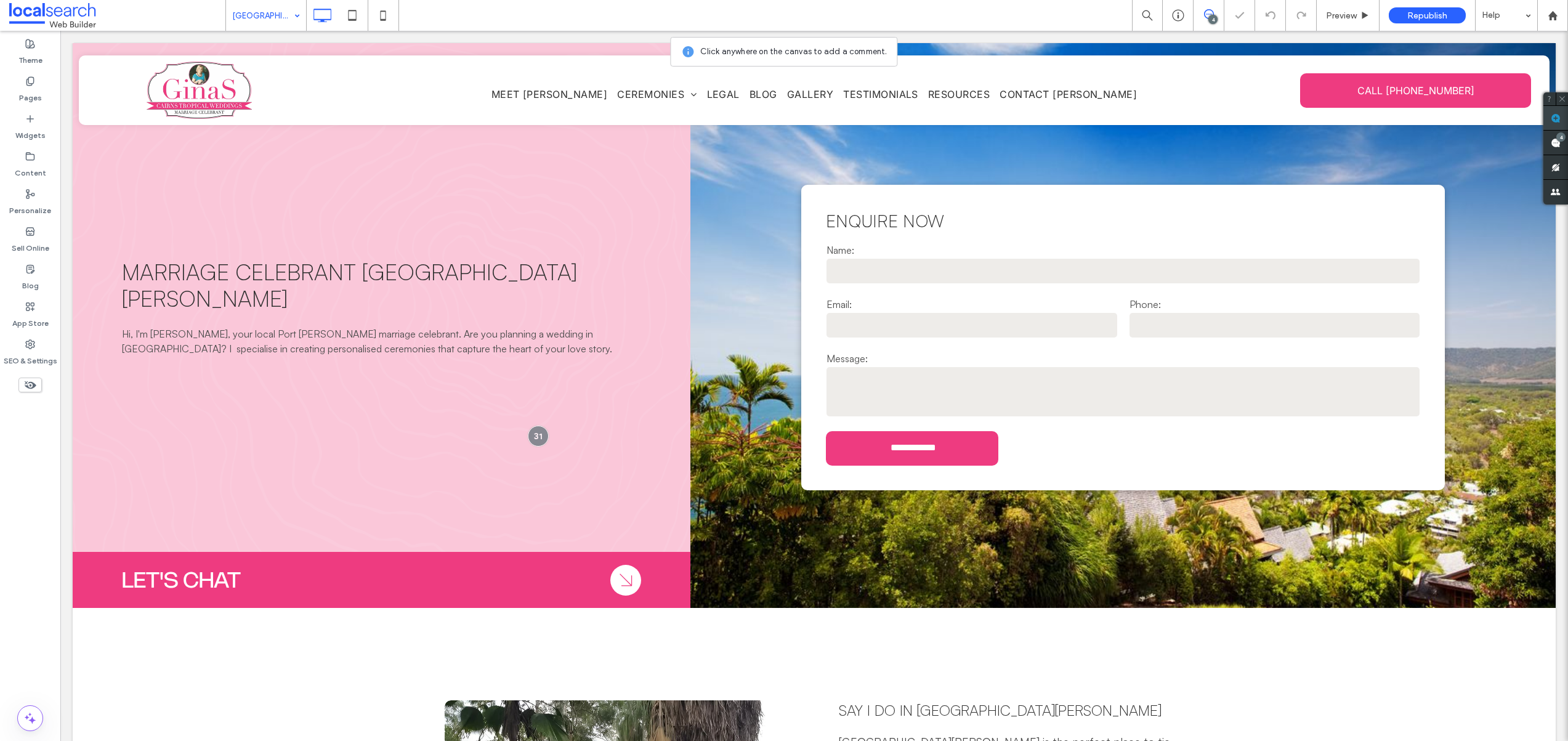
click at [1552, 116] on use at bounding box center [1556, 119] width 10 height 10
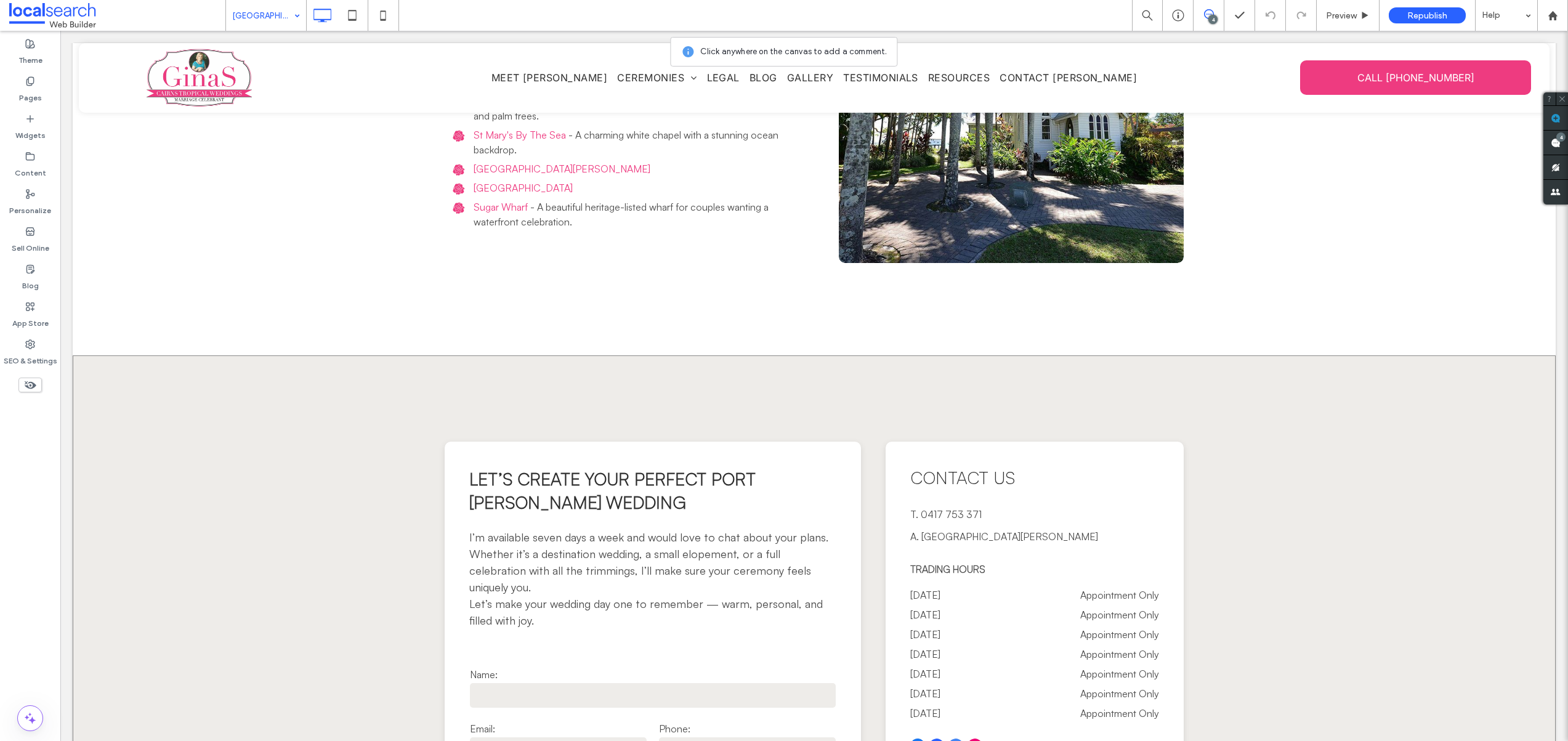
scroll to position [2070, 0]
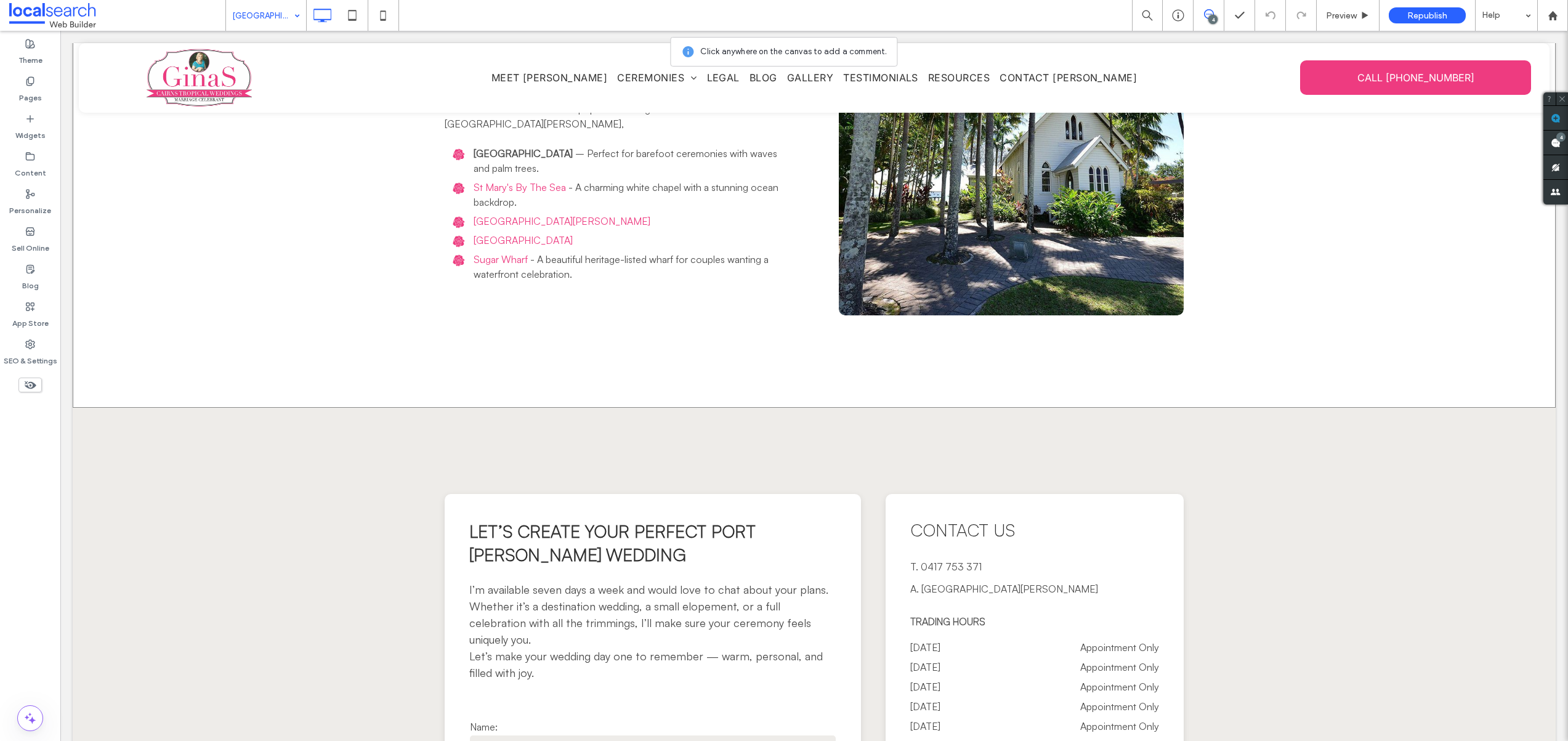
click at [721, 329] on div "Popular Wedding Venues in Port Douglas Below are a list of some of the popular …" at bounding box center [815, 171] width 1483 height 474
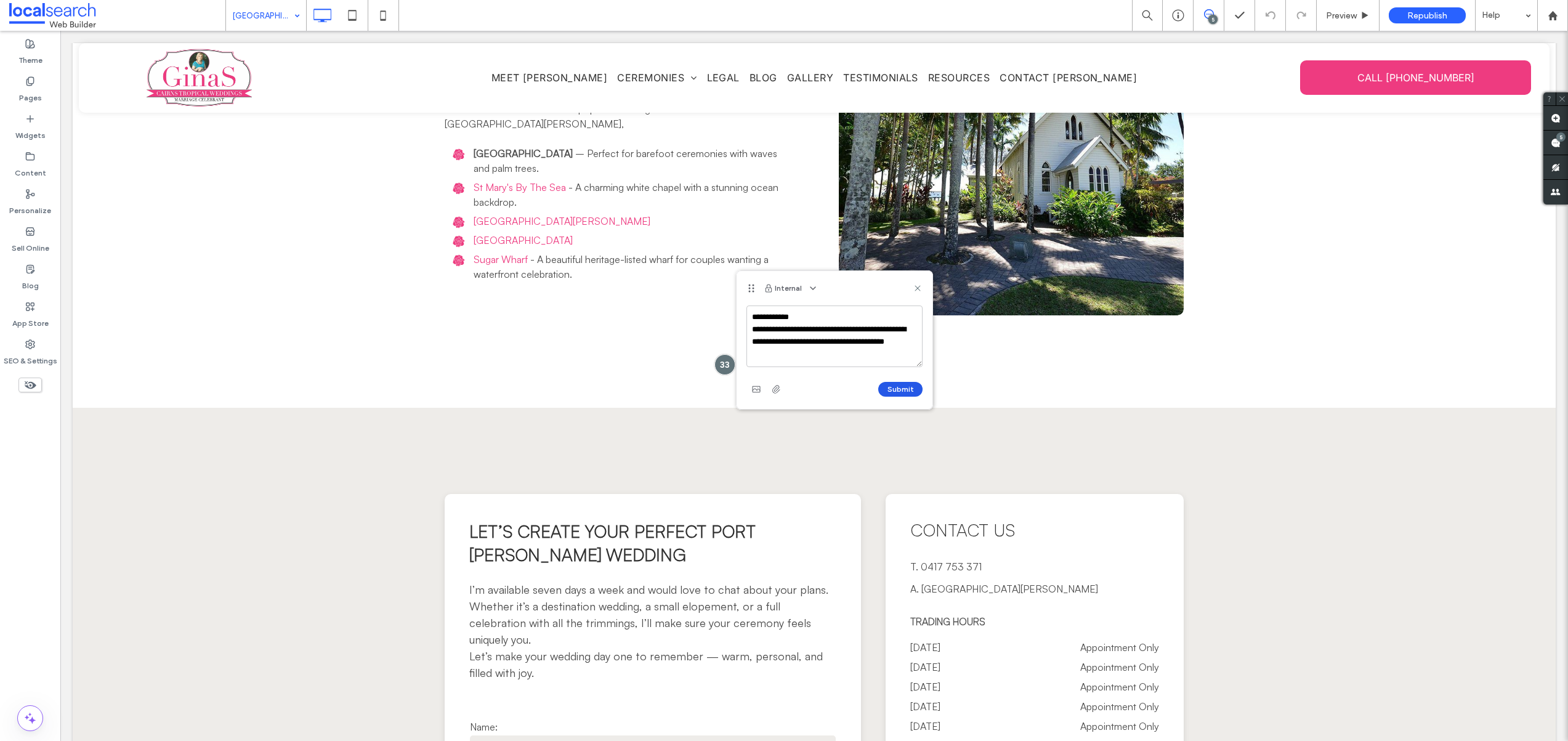
type textarea "**********"
click at [882, 385] on button "Submit" at bounding box center [901, 388] width 44 height 15
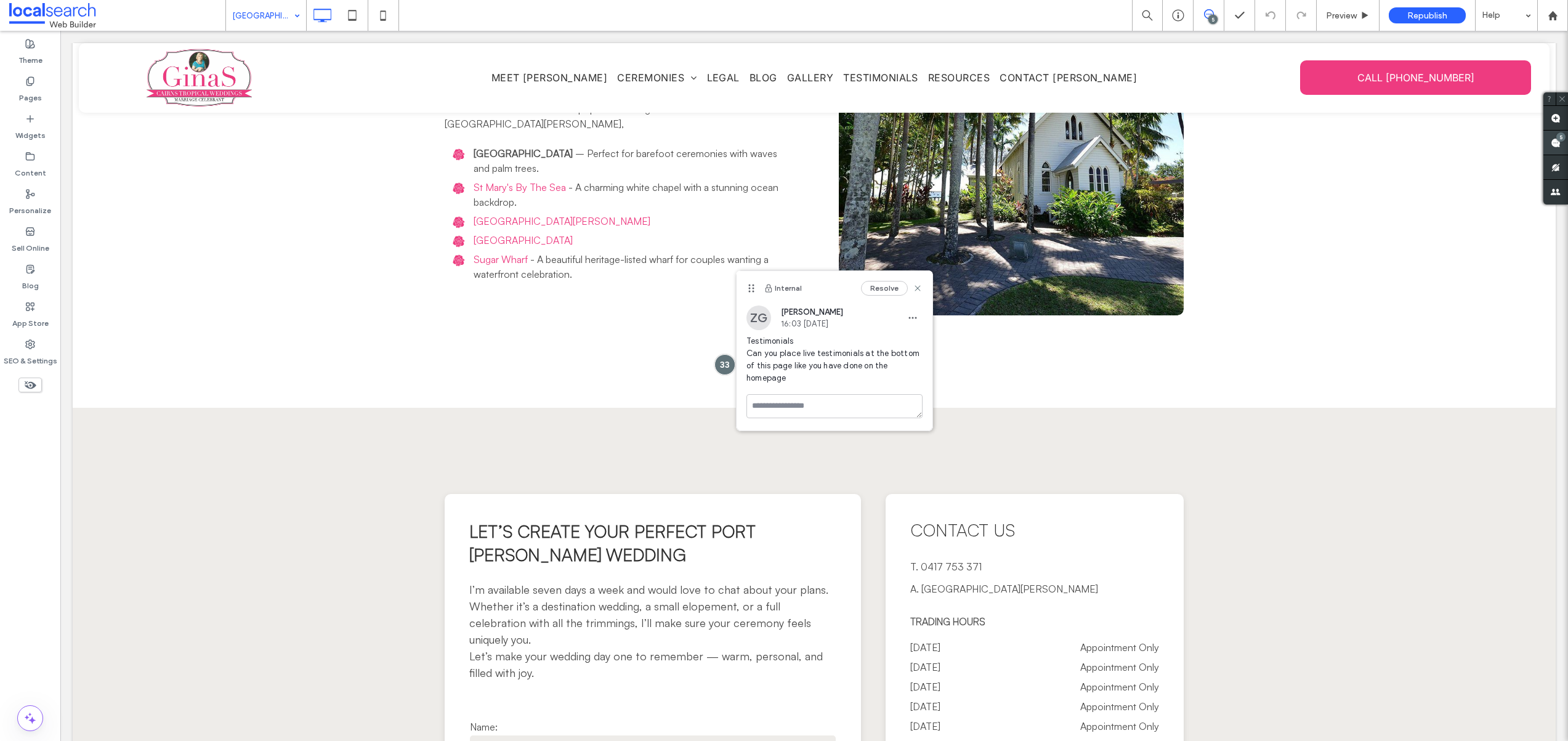
click at [1557, 133] on div "5" at bounding box center [1561, 136] width 9 height 9
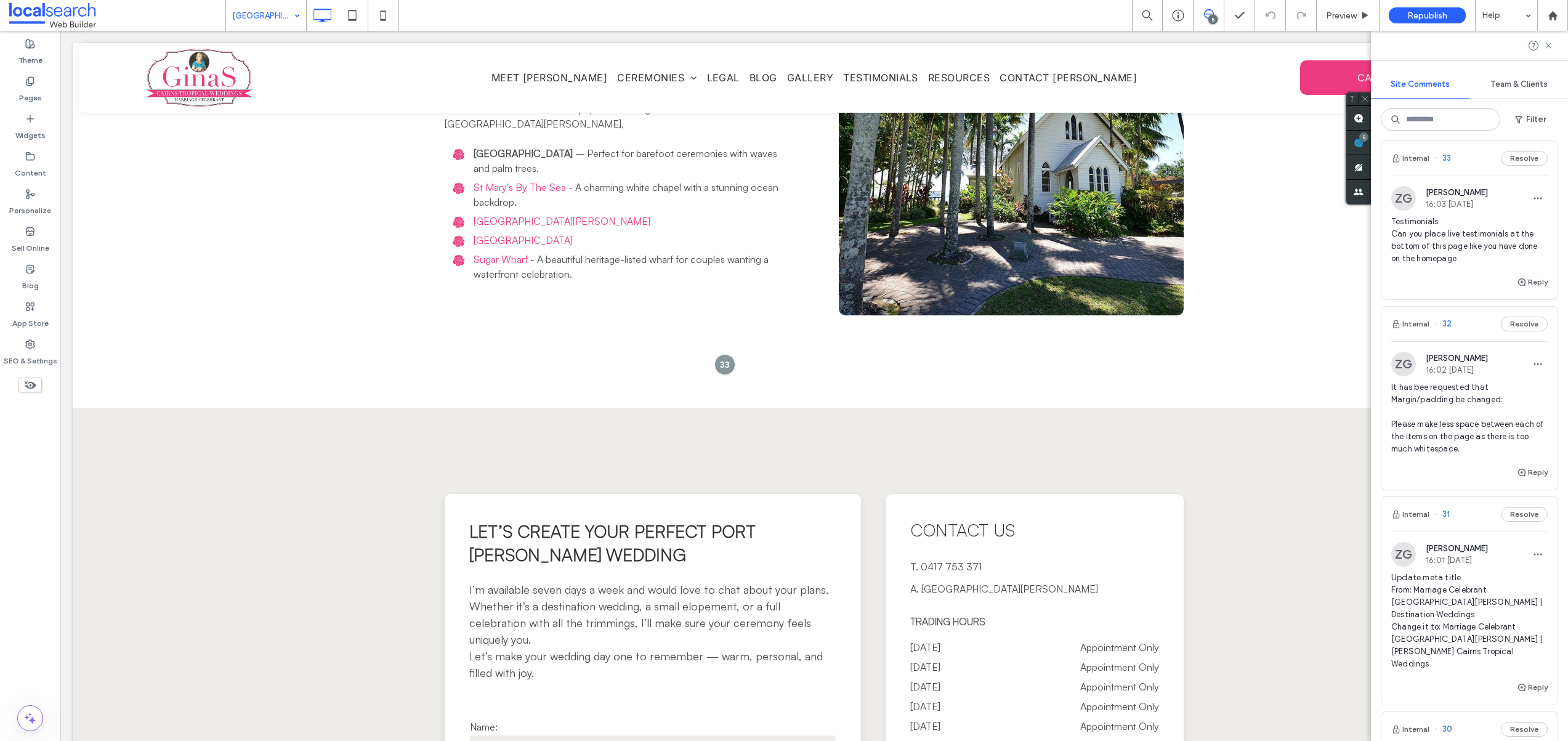
scroll to position [24, 0]
